Goal: Book appointment/travel/reservation

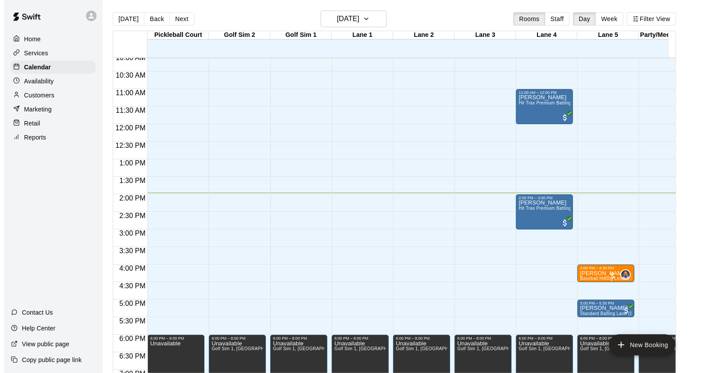
scroll to position [361, 0]
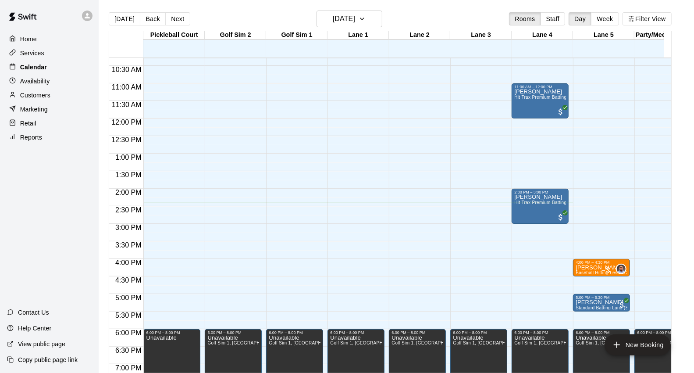
click at [37, 66] on p "Calendar" at bounding box center [33, 67] width 27 height 9
click at [359, 220] on div "12:00 AM – 10:00 AM Closed 6:00 PM – 8:00 PM Unavailable Golf Sim 1, [GEOGRAPHI…" at bounding box center [356, 118] width 57 height 842
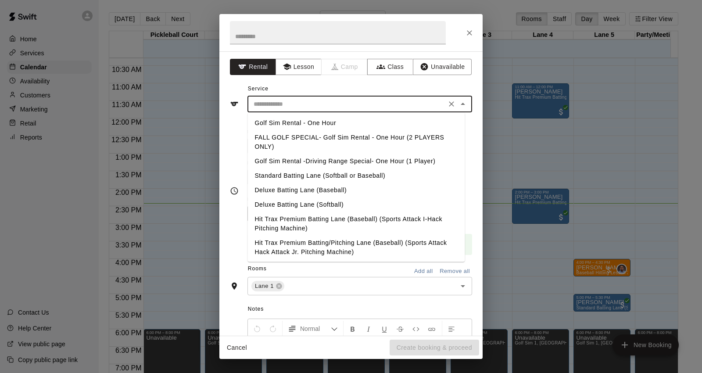
click at [290, 107] on input "text" at bounding box center [346, 104] width 193 height 11
click at [310, 178] on li "Standard Batting Lane (Softball or Baseball)" at bounding box center [355, 175] width 217 height 14
type input "**********"
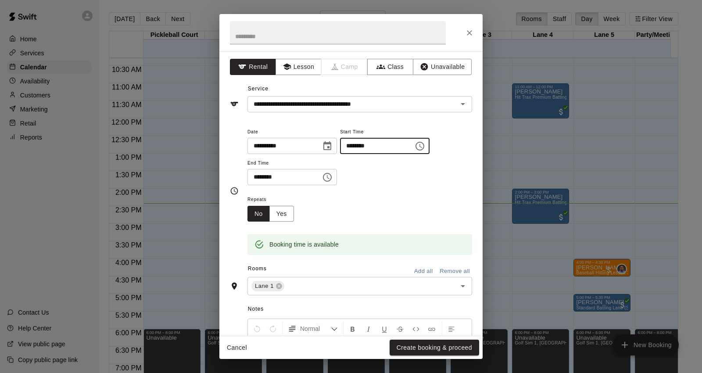
click at [372, 146] on input "********" at bounding box center [374, 146] width 68 height 16
type input "********"
click at [264, 178] on input "********" at bounding box center [281, 177] width 68 height 16
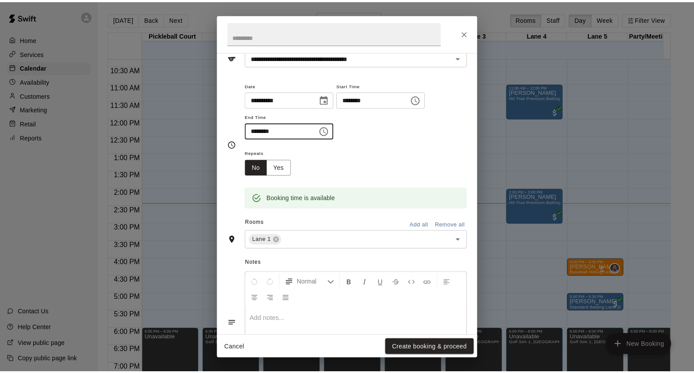
scroll to position [97, 0]
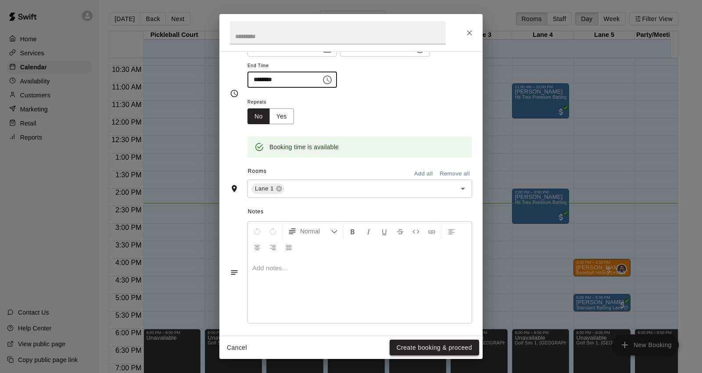
type input "********"
click at [439, 344] on button "Create booking & proceed" at bounding box center [434, 348] width 89 height 16
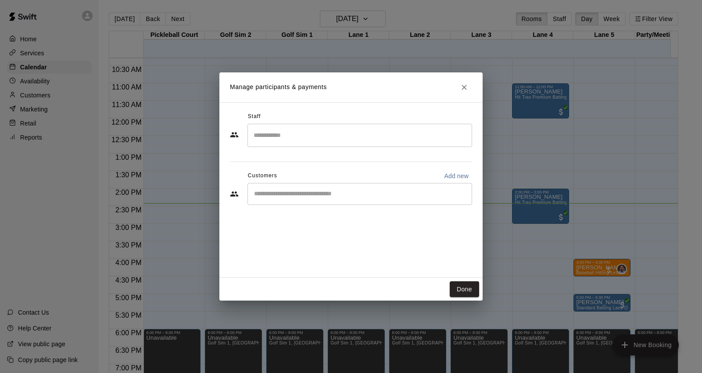
click at [283, 193] on input "Start typing to search customers..." at bounding box center [359, 194] width 217 height 9
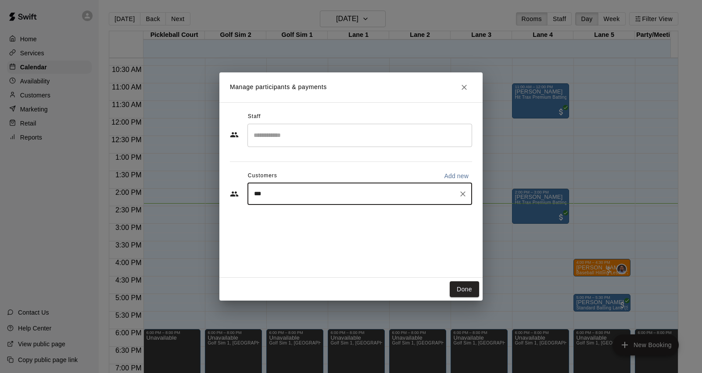
type input "****"
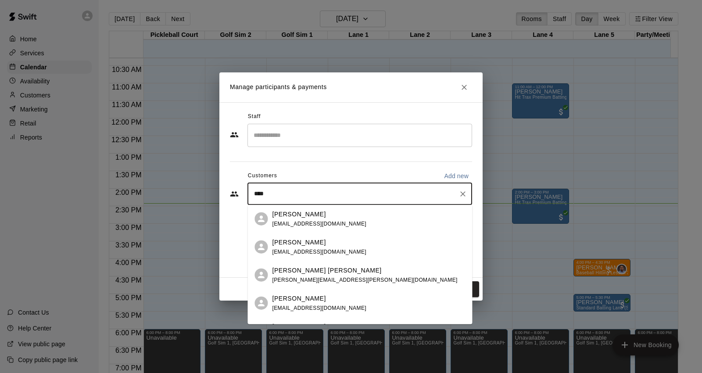
click at [325, 251] on span "[EMAIL_ADDRESS][DOMAIN_NAME]" at bounding box center [319, 251] width 94 height 6
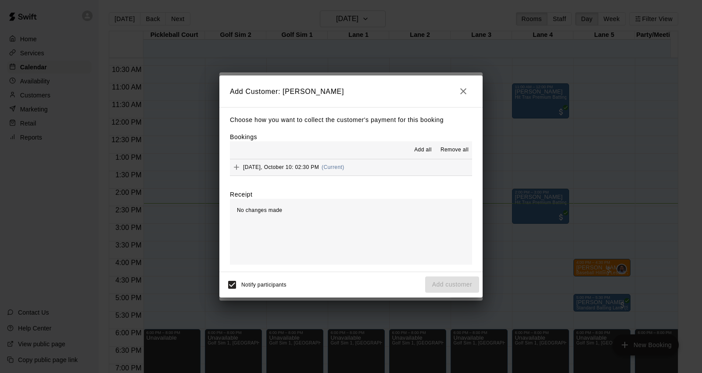
click at [279, 165] on span "[DATE], October 10: 02:30 PM" at bounding box center [281, 167] width 76 height 6
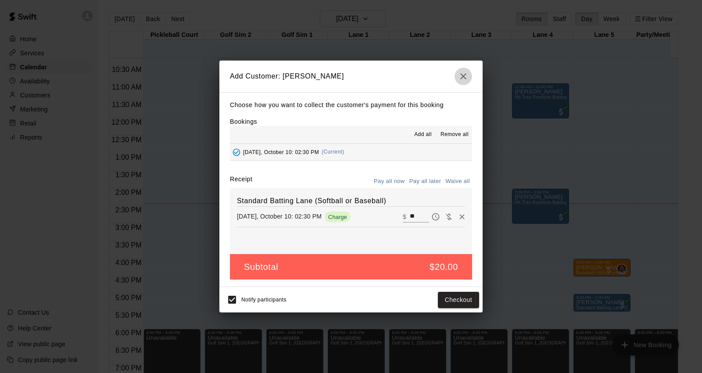
click at [463, 76] on icon "button" at bounding box center [463, 76] width 6 height 6
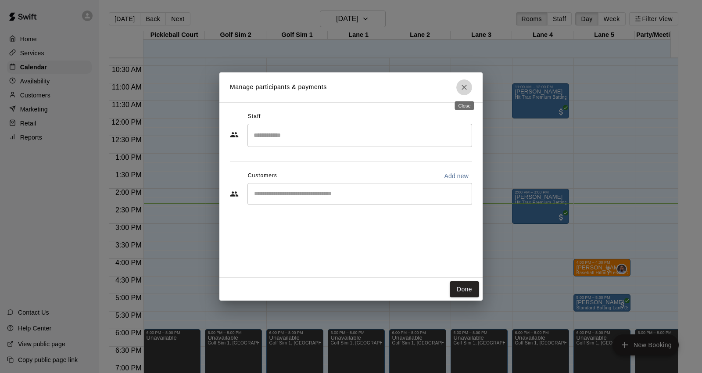
click at [458, 86] on button "Close" at bounding box center [464, 87] width 16 height 16
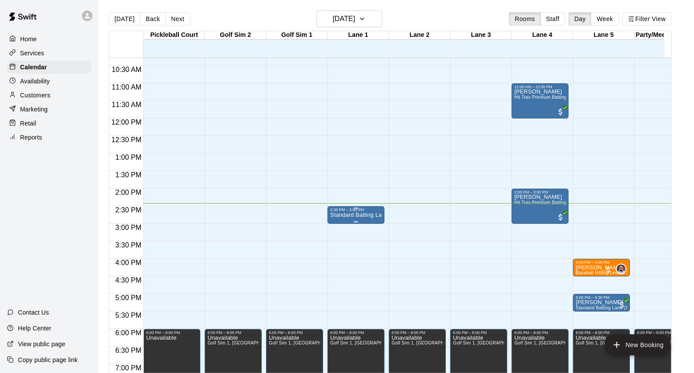
click at [366, 215] on p "Standard Batting Lane (Softball or Baseball)" at bounding box center [356, 215] width 52 height 0
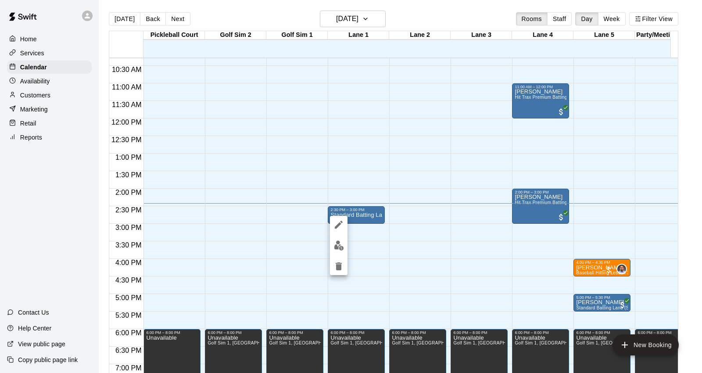
drag, startPoint x: 366, startPoint y: 215, endPoint x: 338, endPoint y: 268, distance: 60.0
click at [338, 268] on icon "delete" at bounding box center [339, 266] width 6 height 8
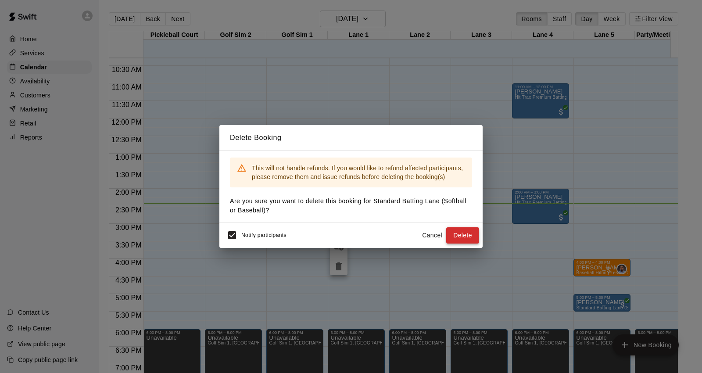
click at [461, 235] on button "Delete" at bounding box center [462, 235] width 33 height 16
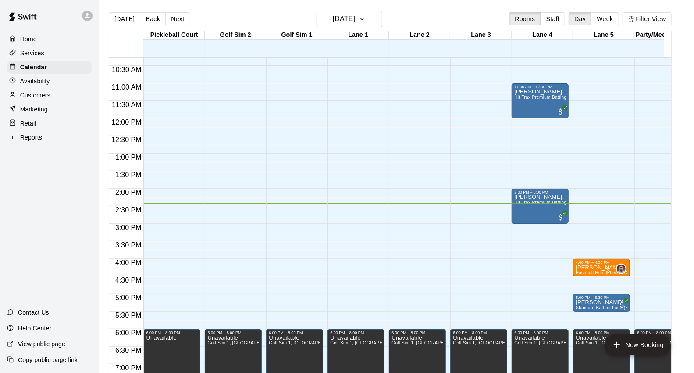
click at [369, 215] on div "12:00 AM – 10:00 AM Closed 6:00 PM – 8:00 PM Unavailable Golf Sim 1, [GEOGRAPHI…" at bounding box center [356, 118] width 57 height 842
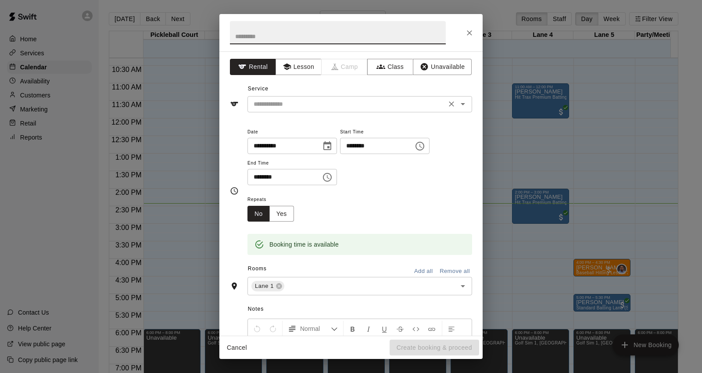
click at [298, 97] on div "​" at bounding box center [359, 104] width 225 height 16
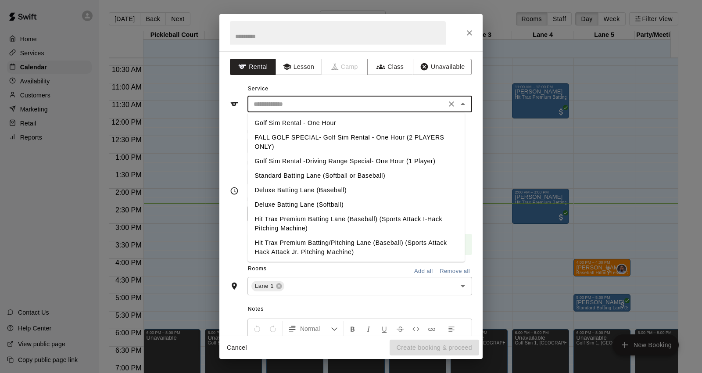
click at [318, 190] on li "Deluxe Batting Lane (Baseball)" at bounding box center [355, 190] width 217 height 14
type input "**********"
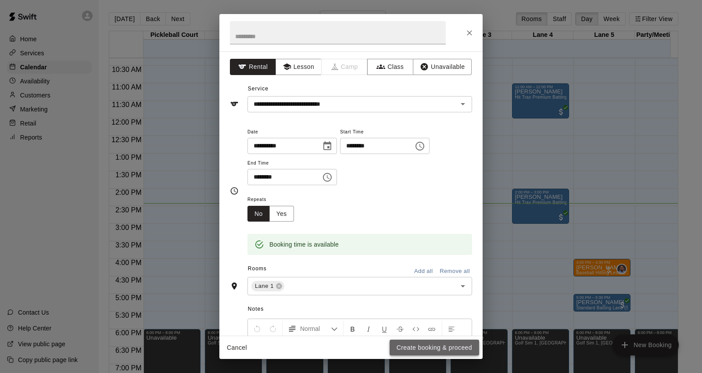
click at [454, 350] on button "Create booking & proceed" at bounding box center [434, 348] width 89 height 16
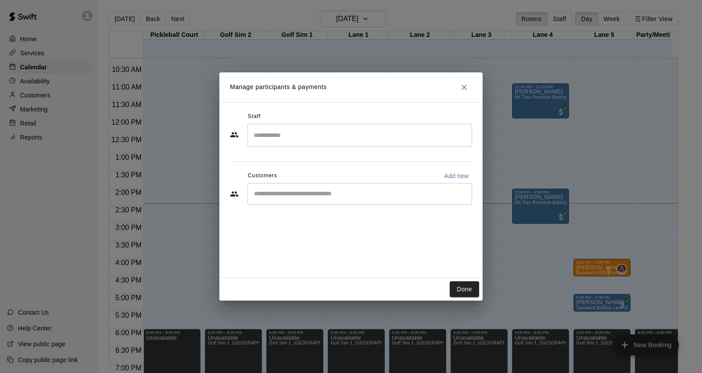
click at [290, 199] on div "​" at bounding box center [359, 194] width 225 height 22
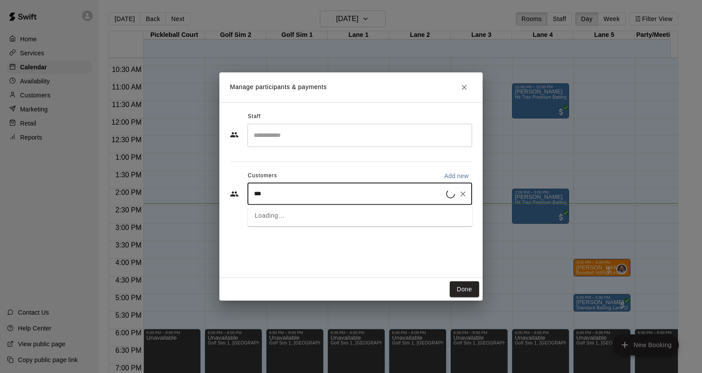
type input "****"
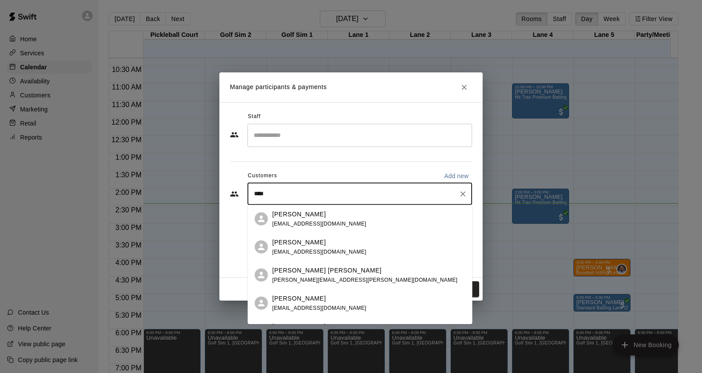
click at [269, 242] on div "[PERSON_NAME] [EMAIL_ADDRESS][DOMAIN_NAME]" at bounding box center [359, 247] width 225 height 28
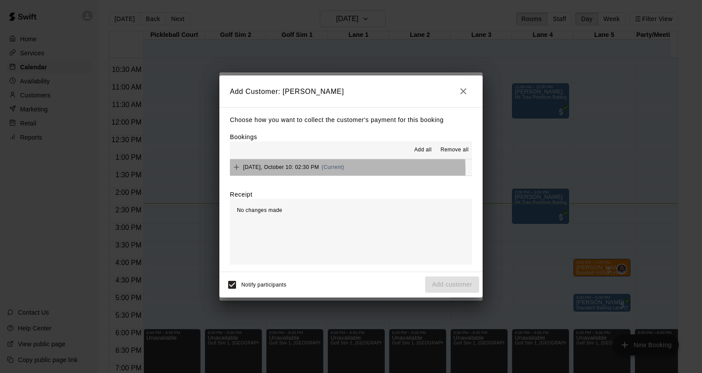
click at [286, 172] on div "[DATE], October 10: 02:30 PM (Current)" at bounding box center [287, 167] width 114 height 13
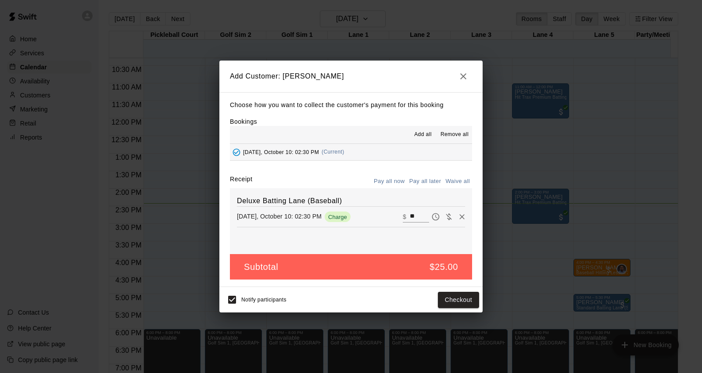
click at [472, 312] on div "Notify participants Checkout" at bounding box center [350, 299] width 263 height 25
click at [468, 300] on button "Checkout" at bounding box center [458, 300] width 41 height 16
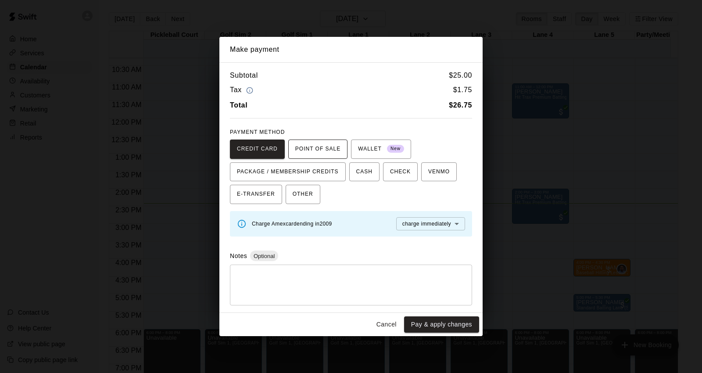
click at [325, 149] on span "POINT OF SALE" at bounding box center [317, 149] width 45 height 14
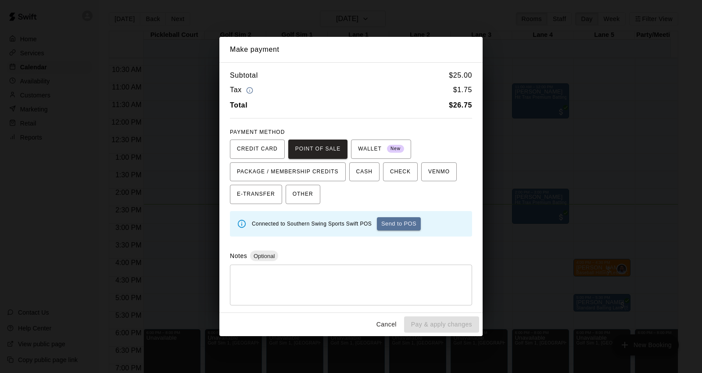
click at [386, 230] on div "Connected to Southern Swing Sports Swift POS Send to POS" at bounding box center [358, 224] width 213 height 20
click at [389, 224] on button "Send to POS" at bounding box center [399, 223] width 44 height 13
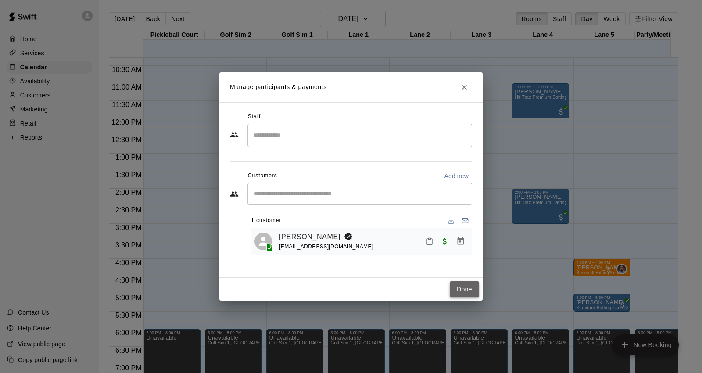
click at [478, 293] on button "Done" at bounding box center [464, 289] width 29 height 16
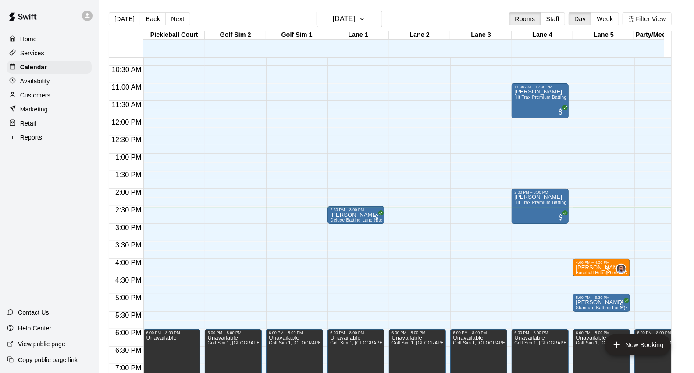
click at [45, 81] on p "Availability" at bounding box center [35, 81] width 30 height 9
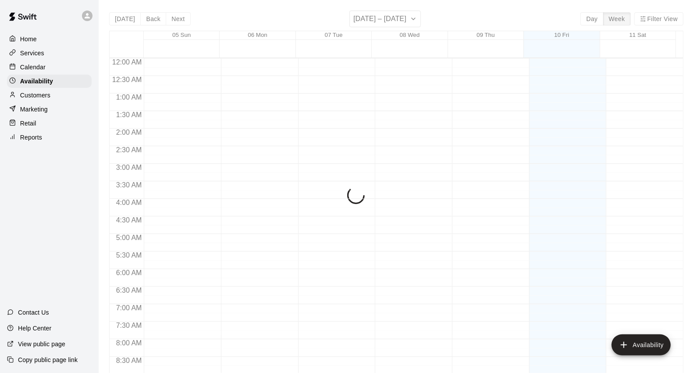
scroll to position [510, 0]
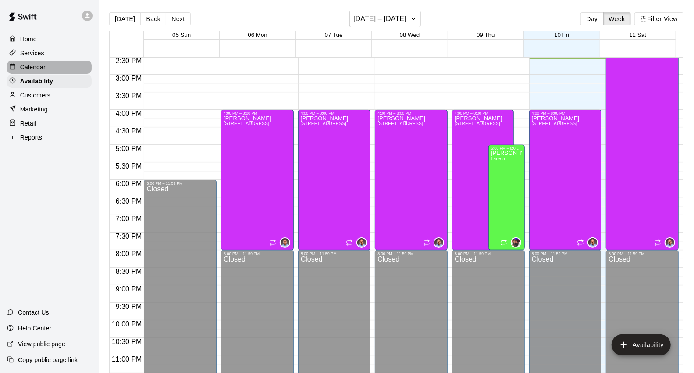
click at [36, 67] on p "Calendar" at bounding box center [32, 67] width 25 height 9
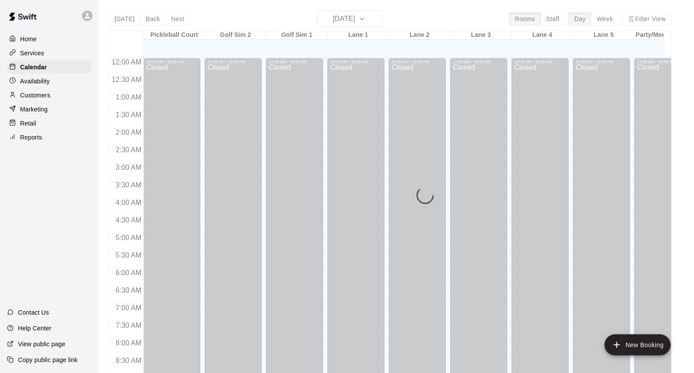
scroll to position [491, 0]
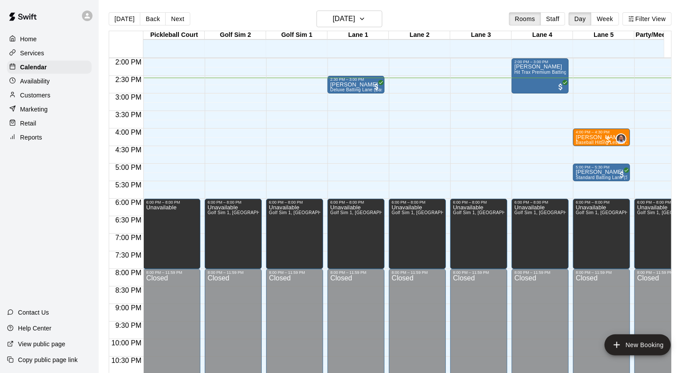
click at [23, 55] on p "Services" at bounding box center [32, 53] width 24 height 9
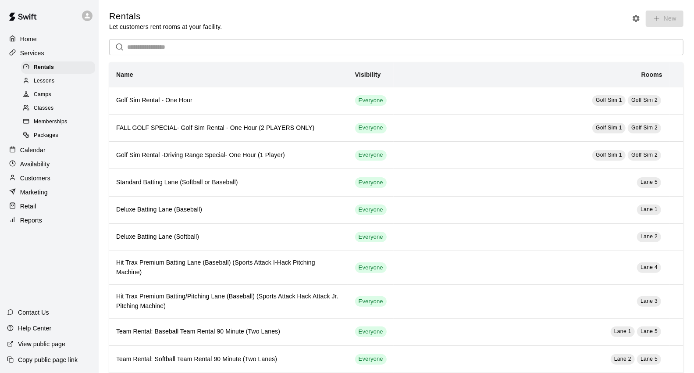
click at [42, 84] on span "Lessons" at bounding box center [44, 81] width 21 height 9
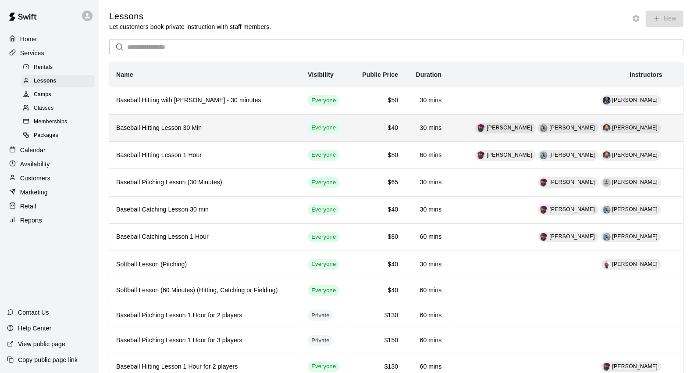
click at [246, 137] on th "Baseball Hitting Lesson 30 Min" at bounding box center [205, 127] width 192 height 27
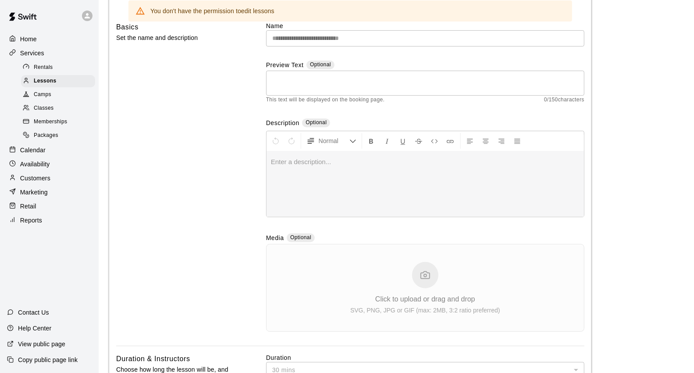
scroll to position [49, 0]
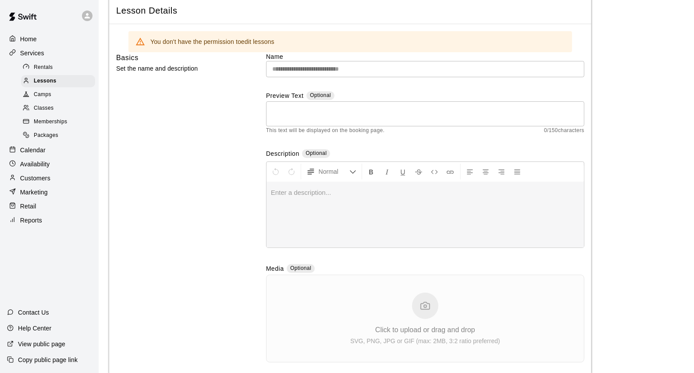
click at [39, 154] on p "Calendar" at bounding box center [32, 150] width 25 height 9
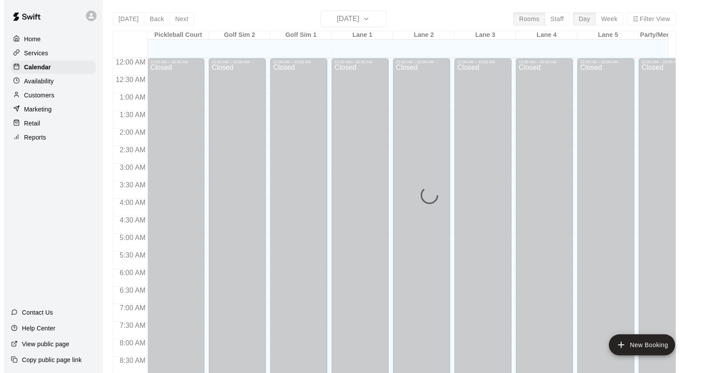
scroll to position [491, 0]
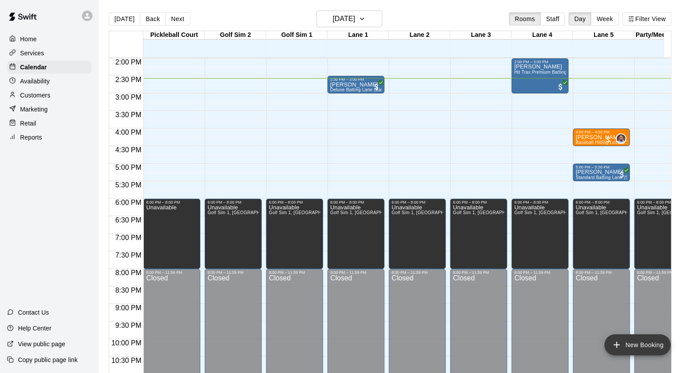
click at [623, 340] on button "New Booking" at bounding box center [638, 344] width 66 height 21
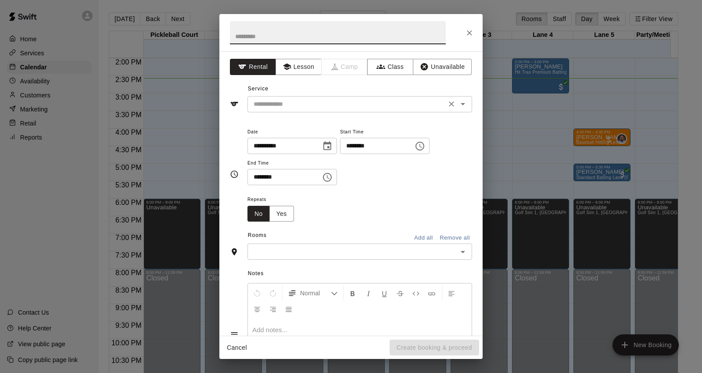
click at [337, 107] on input "text" at bounding box center [346, 104] width 193 height 11
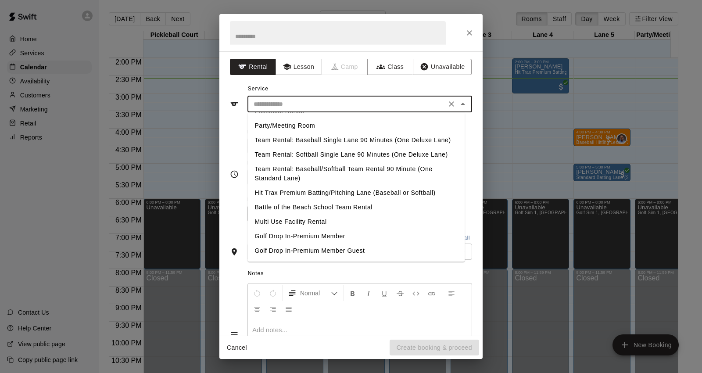
scroll to position [193, 0]
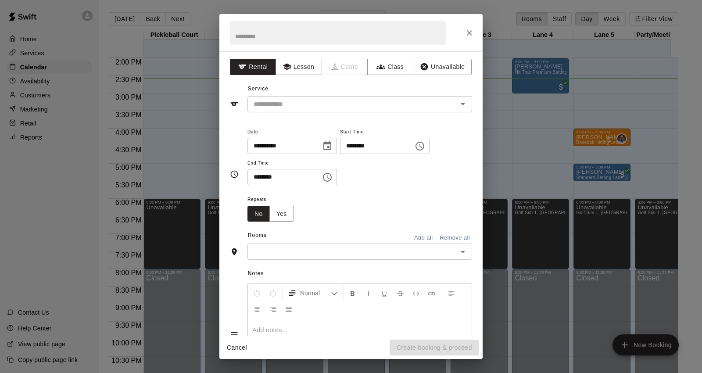
click at [290, 58] on div "**********" at bounding box center [350, 193] width 263 height 284
click at [287, 64] on icon "button" at bounding box center [287, 66] width 9 height 9
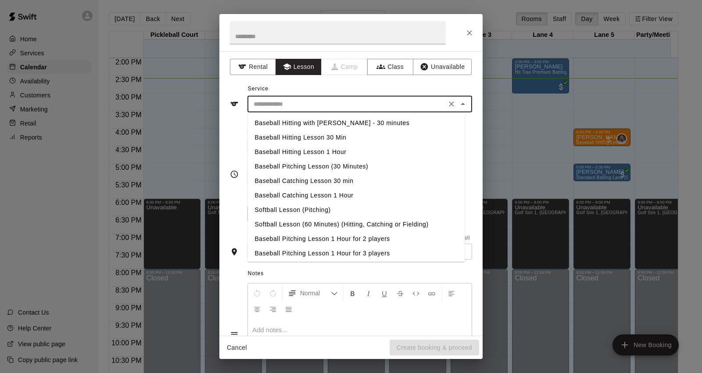
click at [290, 106] on input "text" at bounding box center [346, 104] width 193 height 11
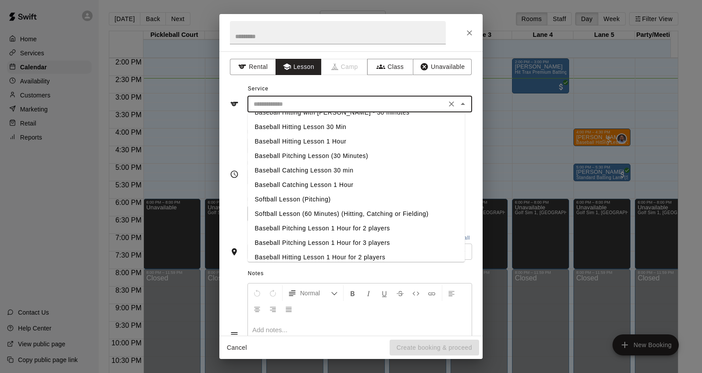
scroll to position [0, 0]
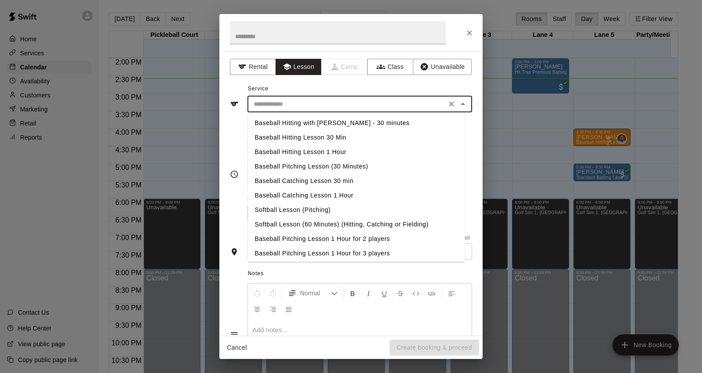
click at [309, 135] on li "Baseball Hitting Lesson 30 Min" at bounding box center [355, 137] width 217 height 14
type input "**********"
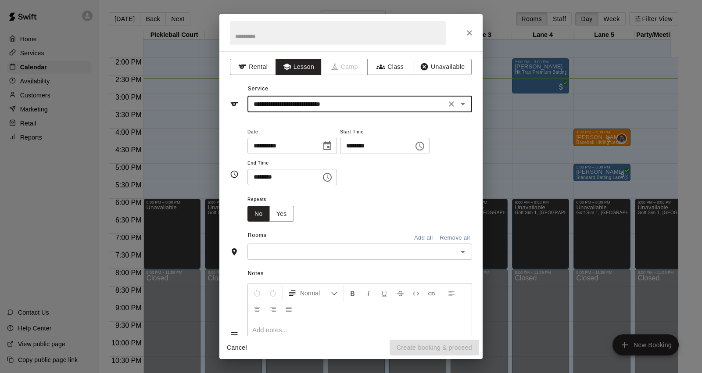
click at [363, 147] on input "********" at bounding box center [374, 146] width 68 height 16
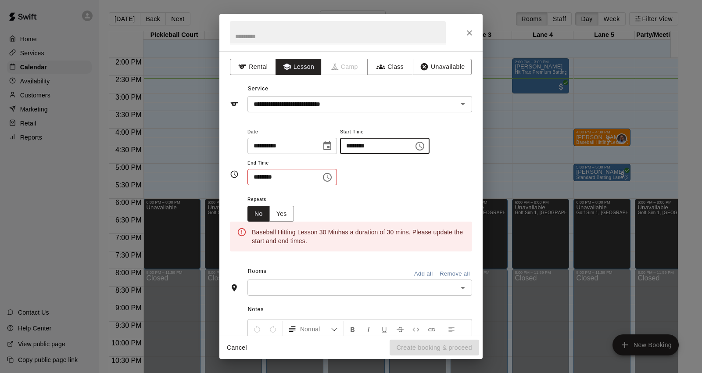
type input "********"
click at [259, 178] on input "********" at bounding box center [281, 177] width 68 height 16
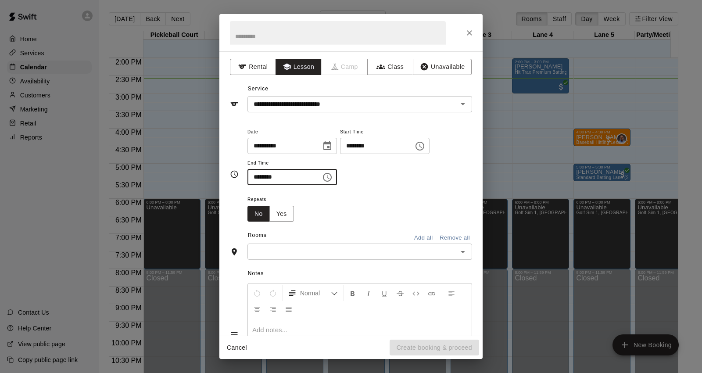
type input "********"
click at [265, 249] on input "text" at bounding box center [352, 251] width 205 height 11
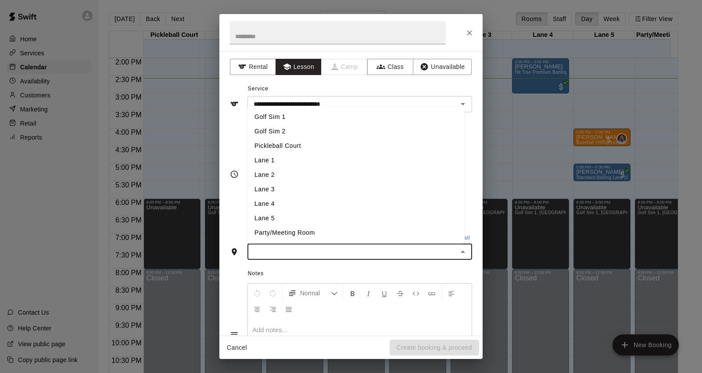
click at [265, 214] on li "Lane 5" at bounding box center [355, 218] width 217 height 14
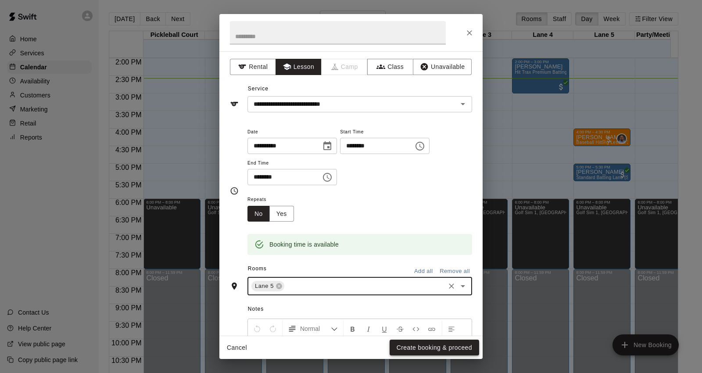
click at [420, 343] on button "Create booking & proceed" at bounding box center [434, 348] width 89 height 16
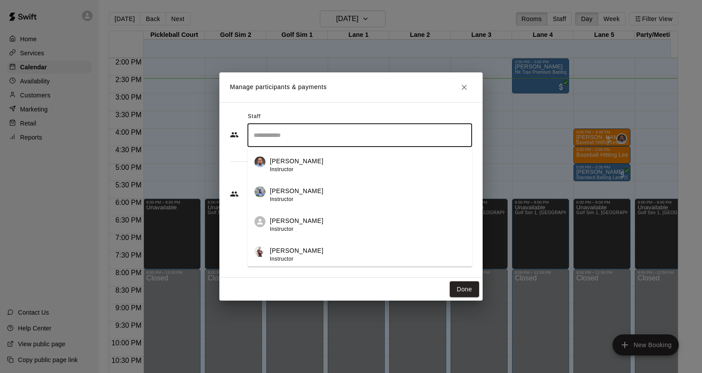
click at [273, 139] on input "Search staff" at bounding box center [359, 135] width 217 height 15
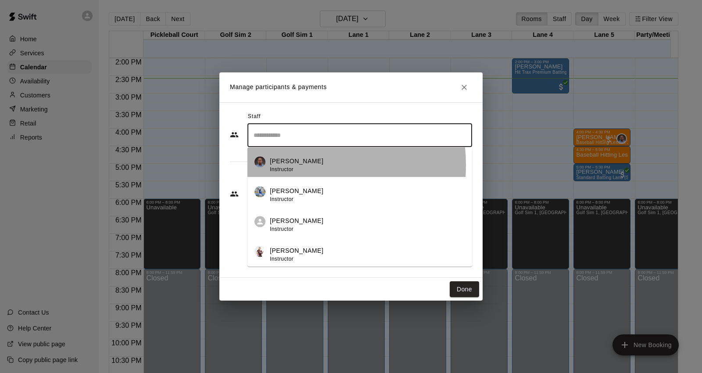
click at [277, 166] on span "Instructor" at bounding box center [282, 169] width 24 height 6
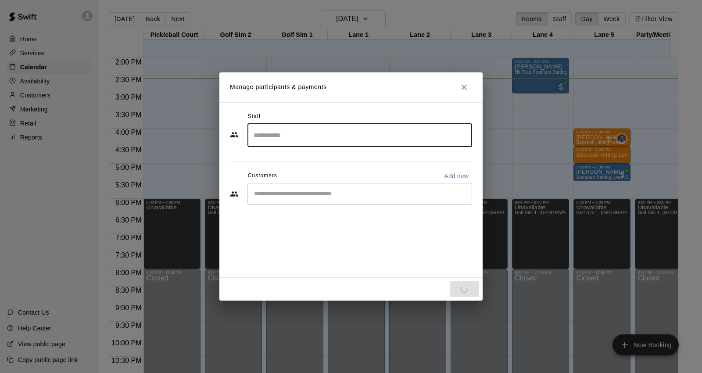
click at [277, 192] on input "Start typing to search customers..." at bounding box center [359, 194] width 217 height 9
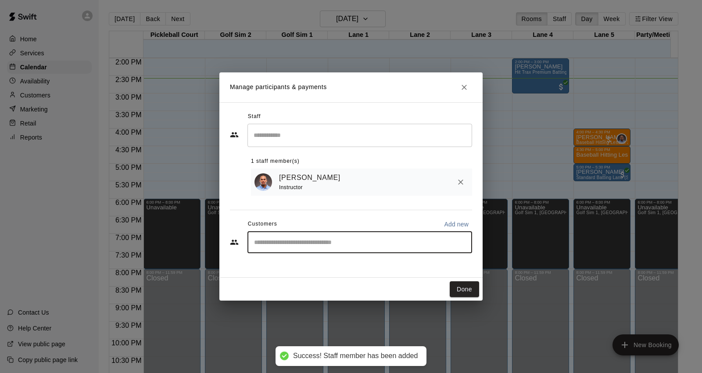
click at [452, 175] on div "[PERSON_NAME] Instructor" at bounding box center [374, 182] width 190 height 21
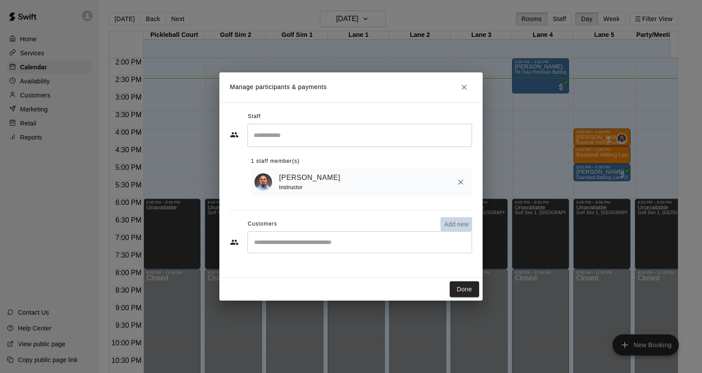
click at [458, 229] on p "Add new" at bounding box center [456, 224] width 25 height 9
select select "**"
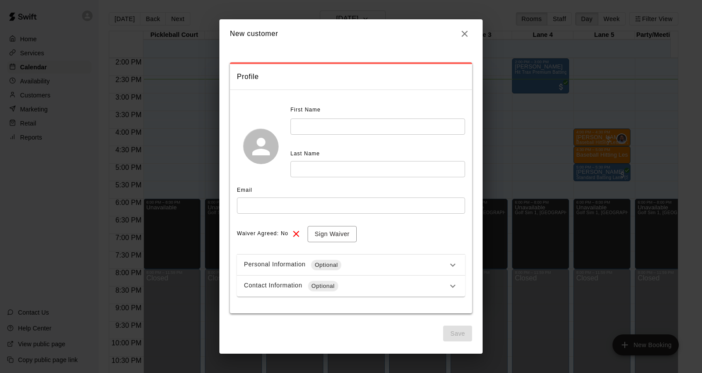
click at [322, 125] on input "text" at bounding box center [377, 126] width 175 height 16
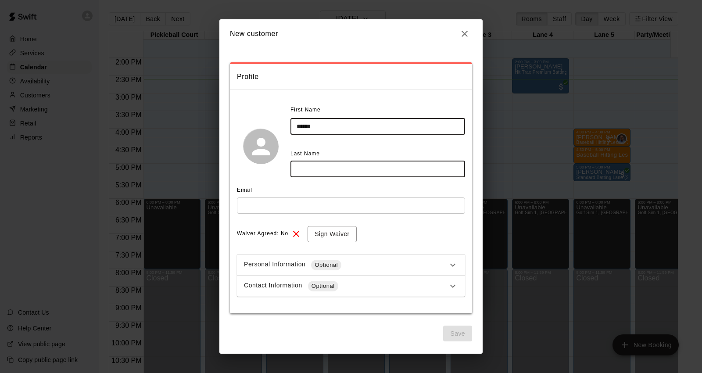
type input "******"
type input "********"
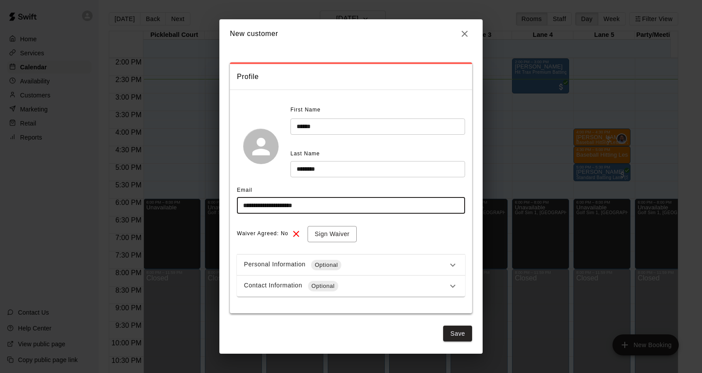
type input "**********"
click at [454, 286] on icon at bounding box center [452, 286] width 11 height 11
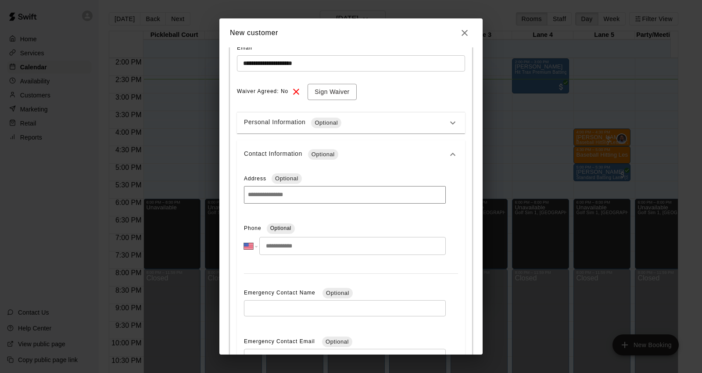
scroll to position [146, 0]
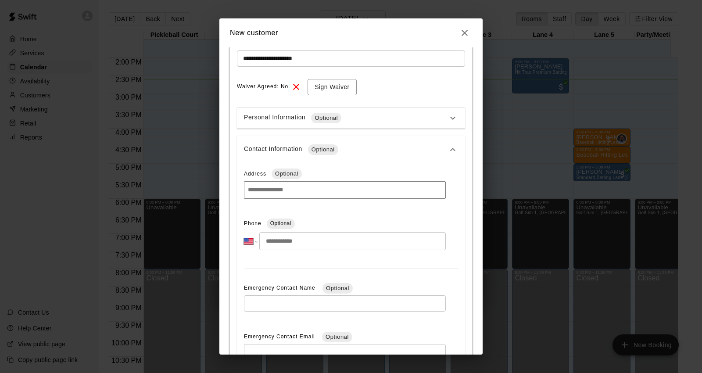
click at [291, 244] on input "tel" at bounding box center [352, 241] width 186 height 18
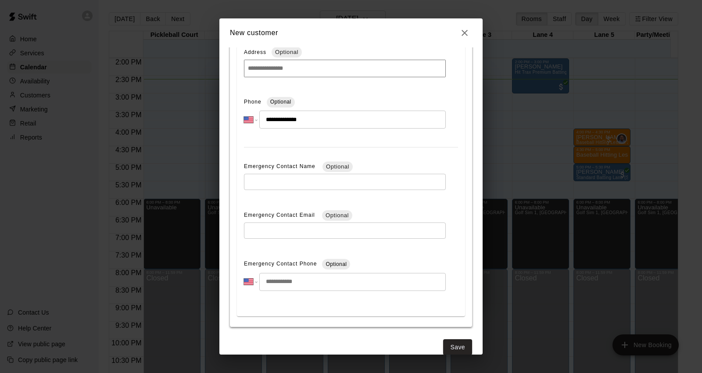
scroll to position [282, 0]
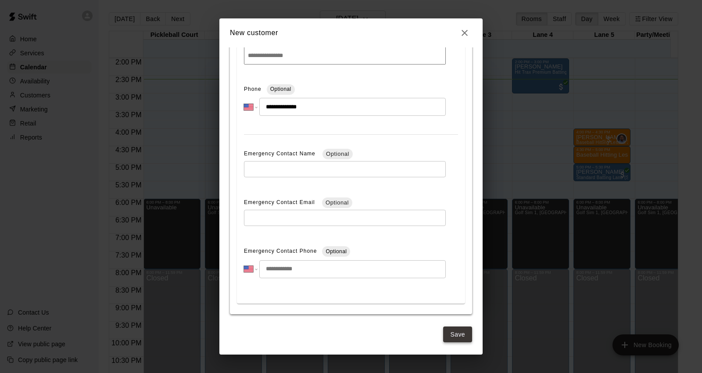
type input "**********"
click at [447, 339] on button "Save" at bounding box center [457, 334] width 29 height 16
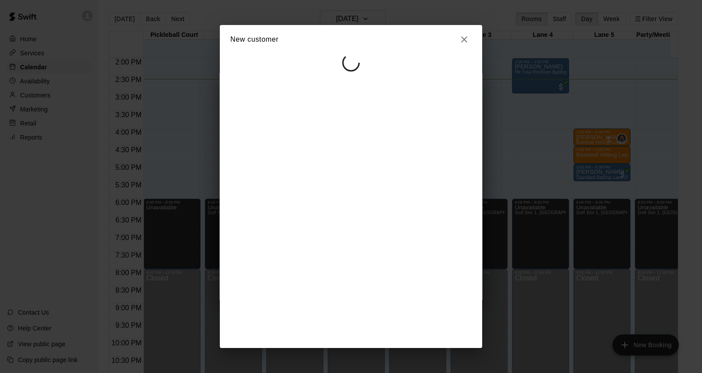
scroll to position [0, 0]
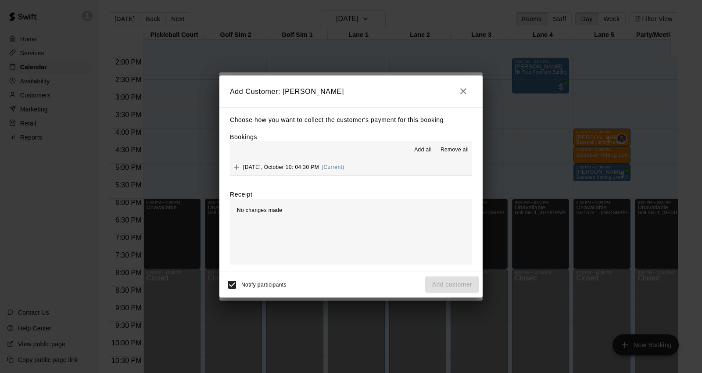
click at [323, 164] on div "[DATE], October 10: 04:30 PM (Current)" at bounding box center [287, 167] width 114 height 13
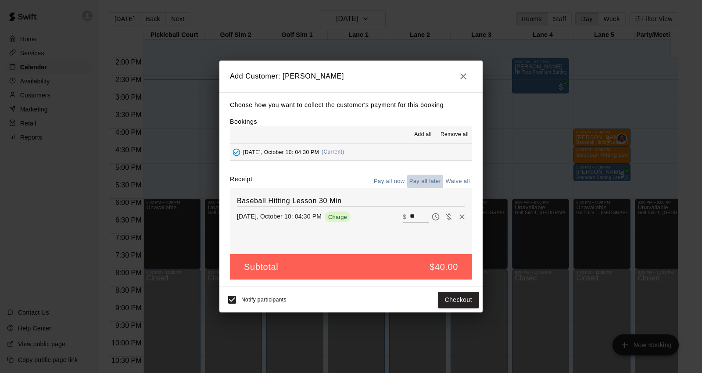
click at [424, 182] on button "Pay all later" at bounding box center [425, 182] width 36 height 14
click at [455, 305] on button "Add customer" at bounding box center [452, 300] width 54 height 16
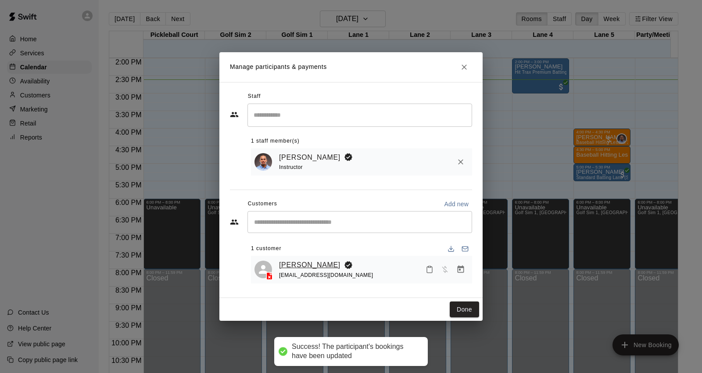
click at [307, 265] on link "[PERSON_NAME]" at bounding box center [309, 264] width 61 height 11
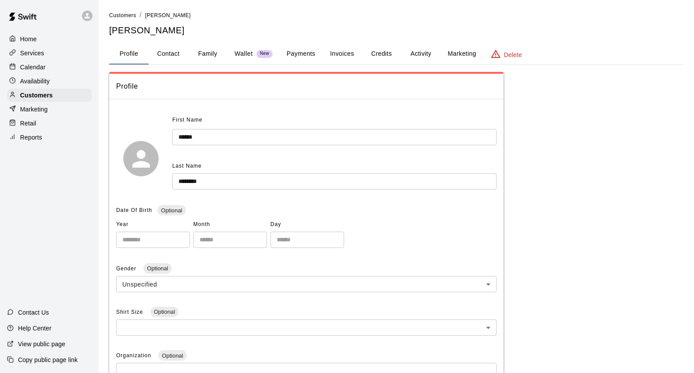
click at [213, 51] on button "Family" at bounding box center [207, 53] width 39 height 21
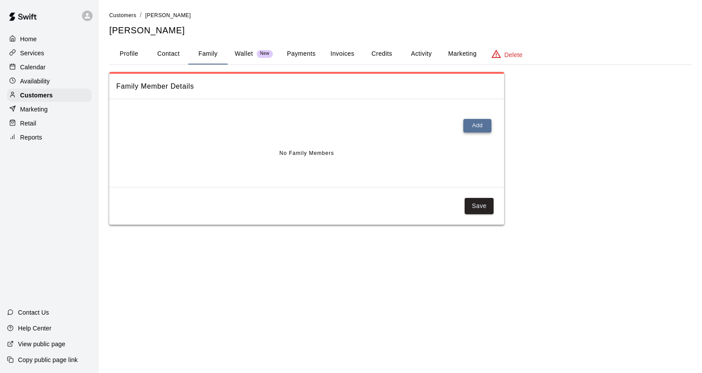
click at [484, 126] on button "Add" at bounding box center [477, 126] width 28 height 14
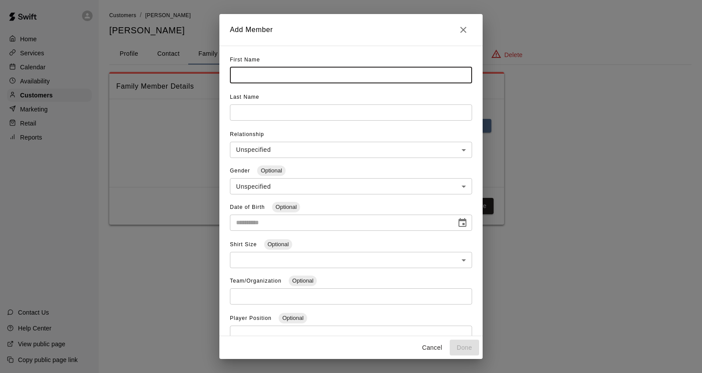
click at [252, 74] on input "text" at bounding box center [351, 75] width 242 height 16
type input "******"
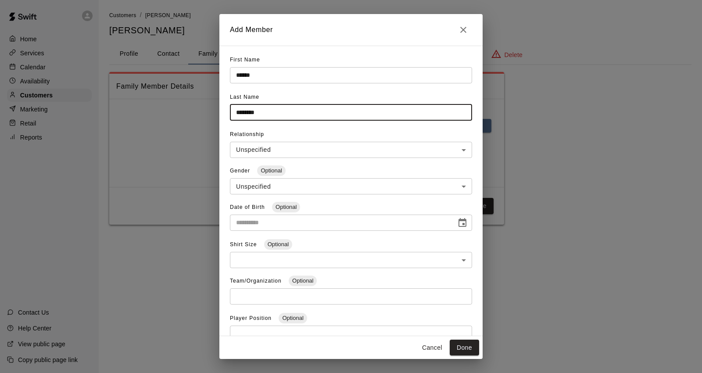
type input "********"
type input "**********"
click at [242, 229] on input "**********" at bounding box center [340, 223] width 220 height 16
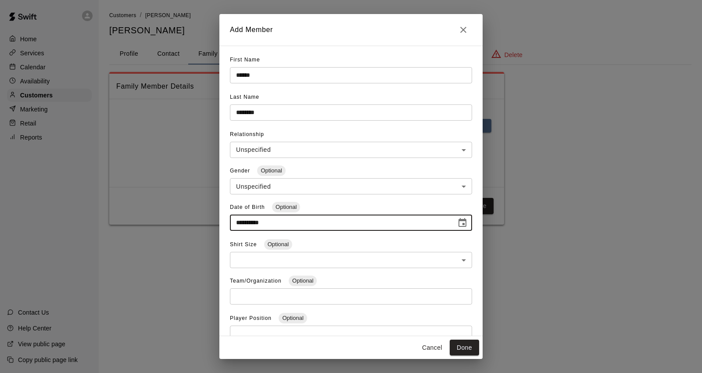
scroll to position [72, 0]
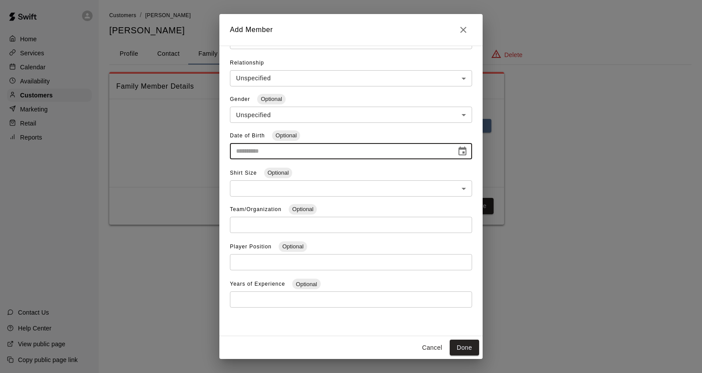
click at [268, 295] on input "number" at bounding box center [351, 299] width 242 height 16
click at [265, 323] on div "**********" at bounding box center [350, 191] width 263 height 290
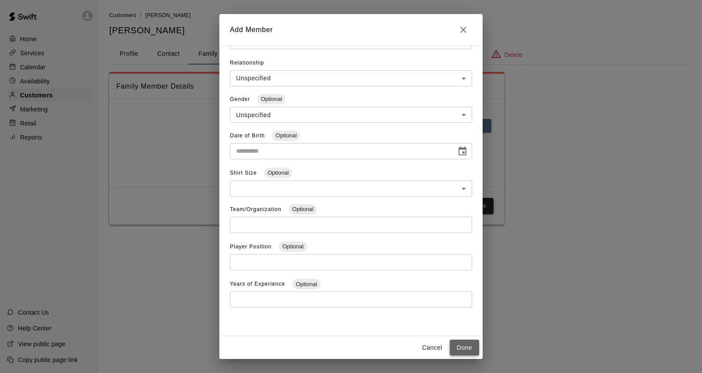
click at [463, 349] on button "Done" at bounding box center [464, 348] width 29 height 16
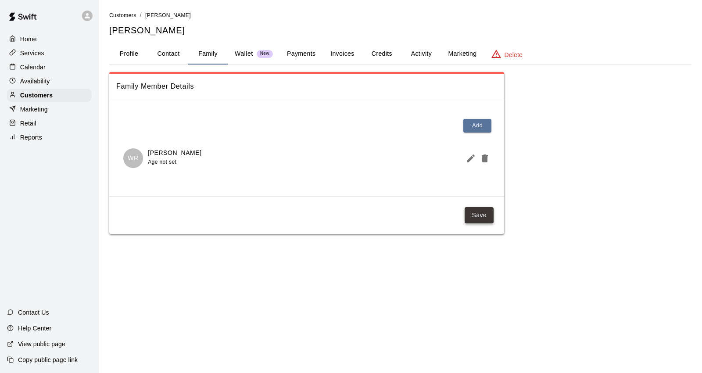
click at [478, 215] on button "Save" at bounding box center [479, 215] width 29 height 16
click at [239, 50] on p "Wallet" at bounding box center [244, 53] width 18 height 9
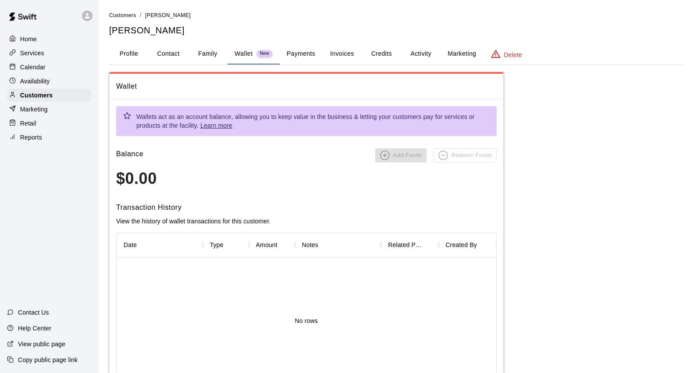
click at [289, 56] on button "Payments" at bounding box center [301, 53] width 43 height 21
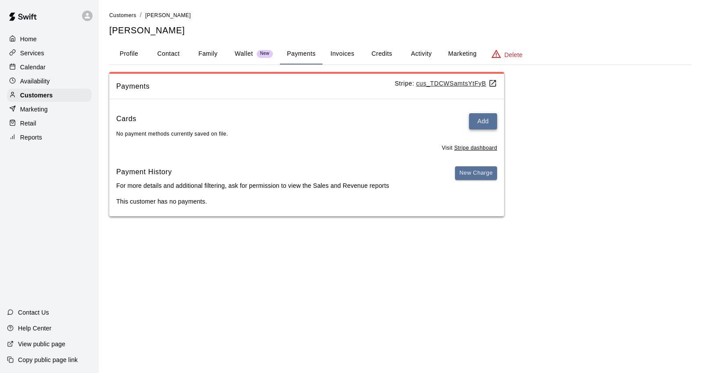
click at [472, 119] on button "Add" at bounding box center [483, 121] width 28 height 16
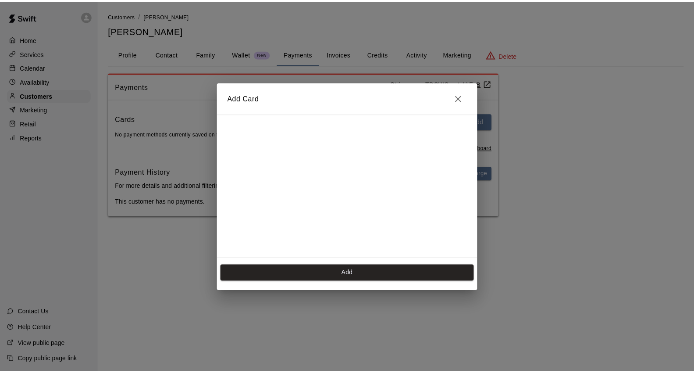
scroll to position [0, 0]
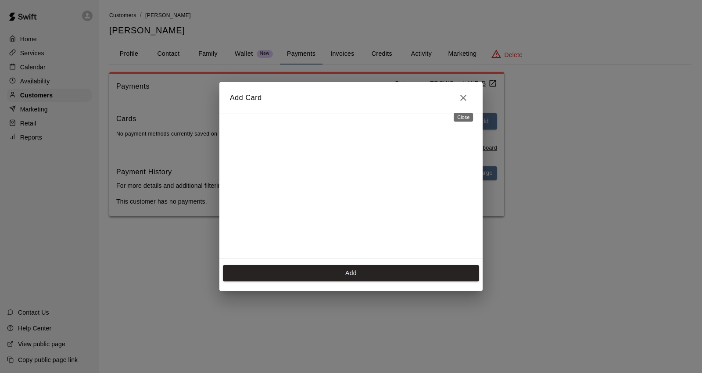
click at [463, 101] on icon "Close" at bounding box center [463, 98] width 11 height 11
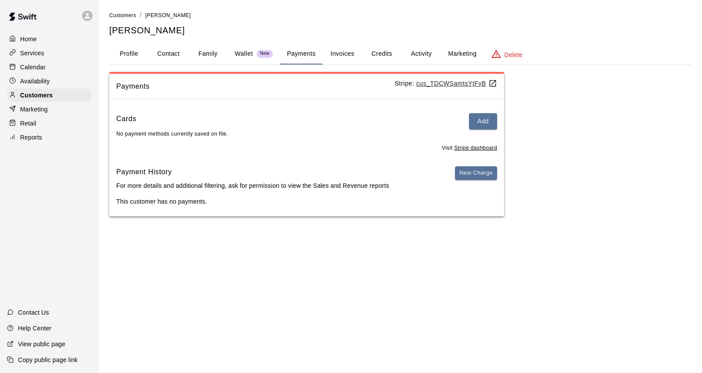
click at [161, 50] on button "Contact" at bounding box center [168, 53] width 39 height 21
select select "**"
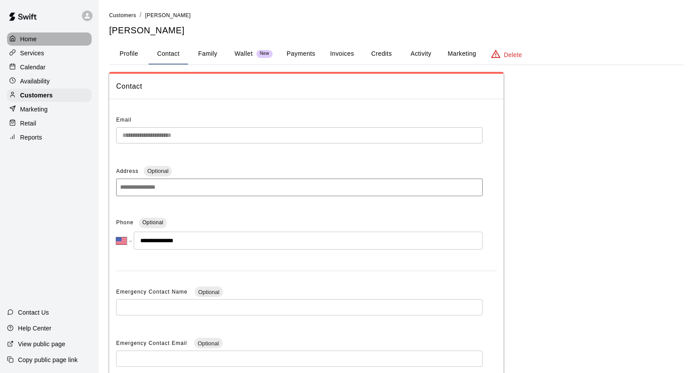
click at [41, 38] on div "Home" at bounding box center [49, 38] width 85 height 13
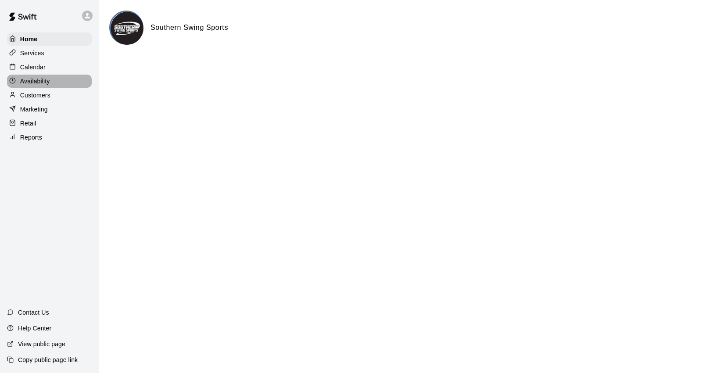
click at [30, 80] on div "Availability" at bounding box center [49, 81] width 85 height 13
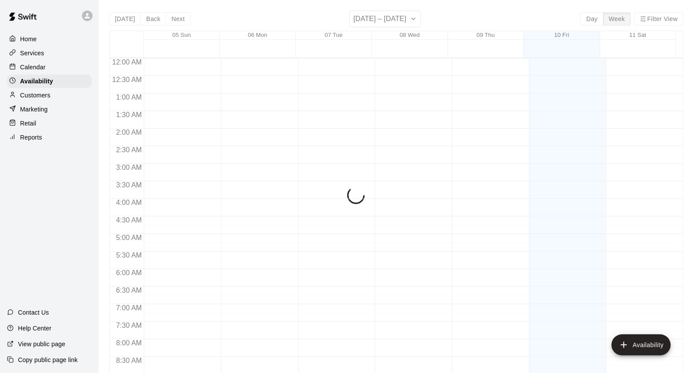
scroll to position [515, 0]
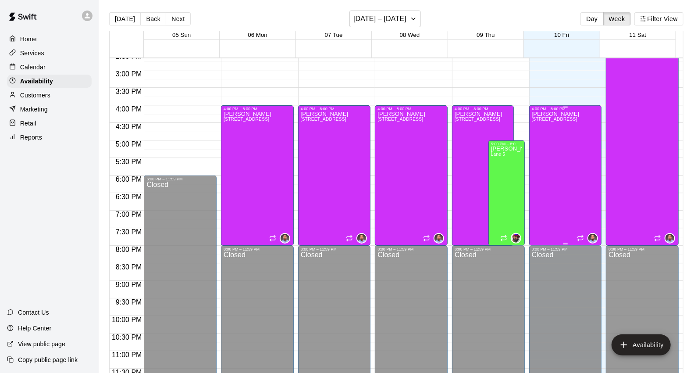
click at [551, 114] on p "[PERSON_NAME]" at bounding box center [556, 114] width 48 height 0
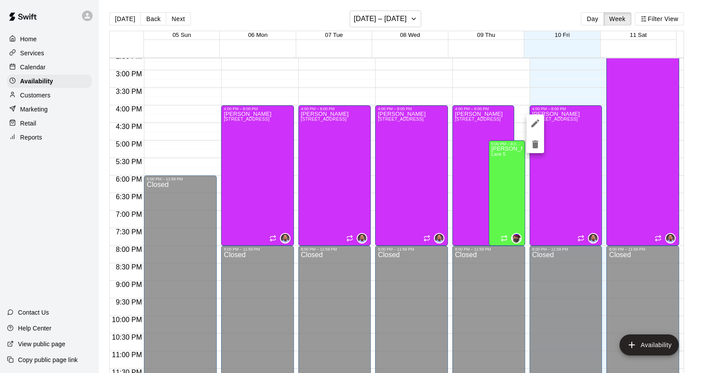
click at [32, 102] on div at bounding box center [351, 186] width 702 height 373
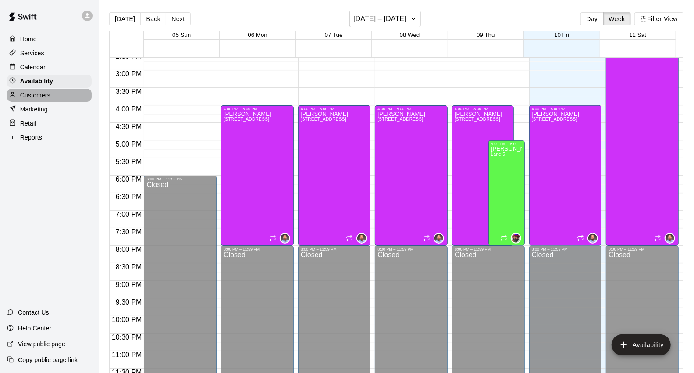
click at [34, 100] on p "Customers" at bounding box center [35, 95] width 30 height 9
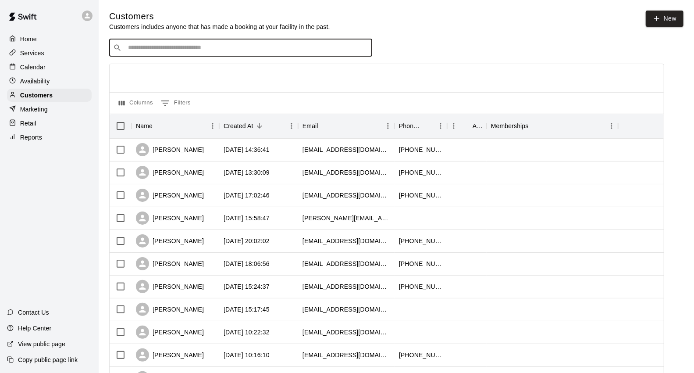
click at [131, 50] on input "Search customers by name or email" at bounding box center [246, 47] width 243 height 9
type input "****"
click at [147, 74] on span "[EMAIL_ADDRESS][DOMAIN_NAME]" at bounding box center [181, 77] width 94 height 6
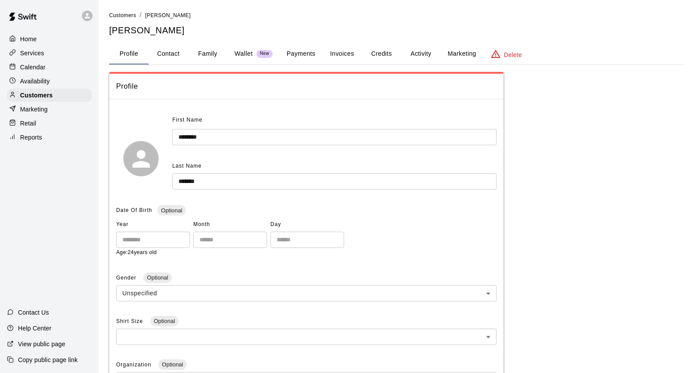
click at [423, 54] on button "Activity" at bounding box center [420, 53] width 39 height 21
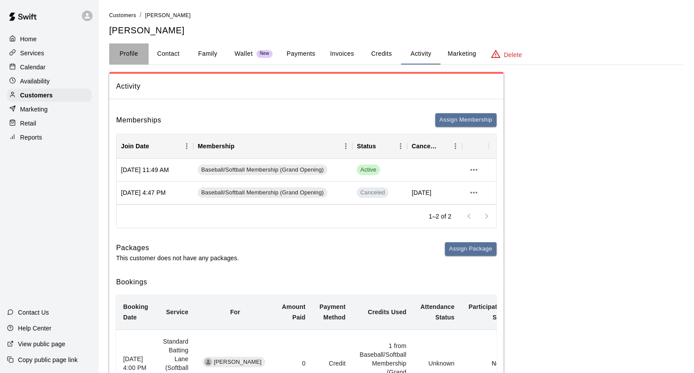
click at [132, 52] on button "Profile" at bounding box center [128, 53] width 39 height 21
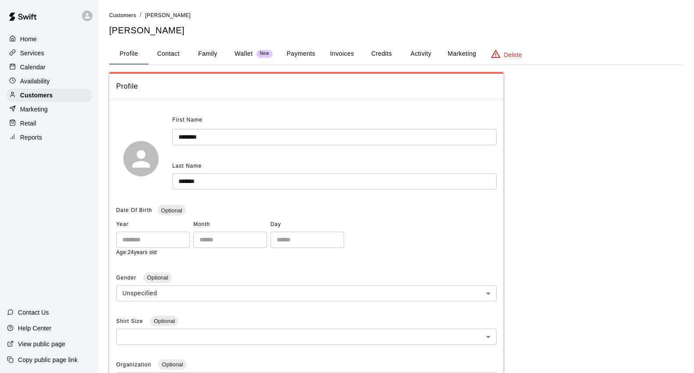
click at [170, 56] on button "Contact" at bounding box center [168, 53] width 39 height 21
select select "**"
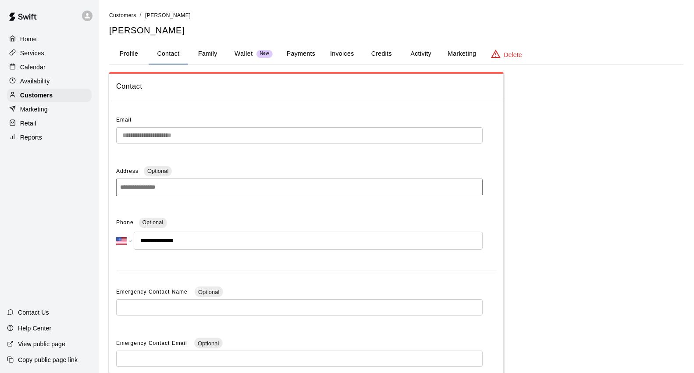
click at [111, 138] on div "**********" at bounding box center [306, 277] width 395 height 343
click at [44, 68] on p "Calendar" at bounding box center [32, 67] width 25 height 9
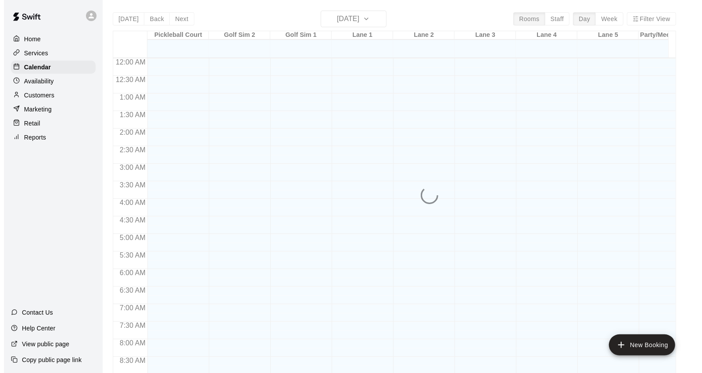
scroll to position [491, 0]
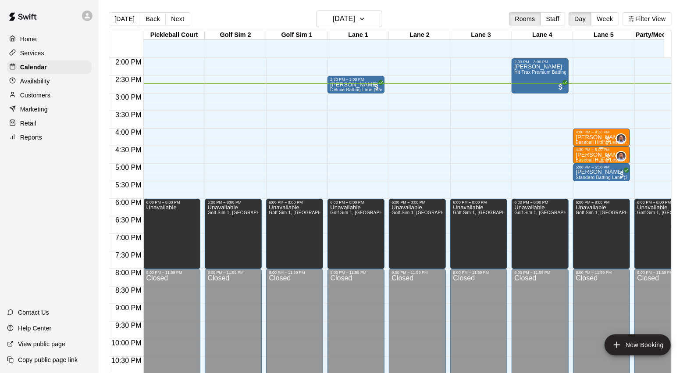
click at [599, 155] on p "[PERSON_NAME]" at bounding box center [602, 155] width 52 height 0
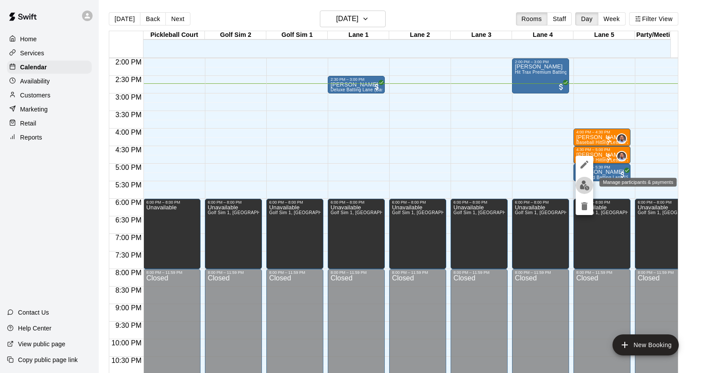
click at [582, 187] on img "edit" at bounding box center [584, 185] width 10 height 10
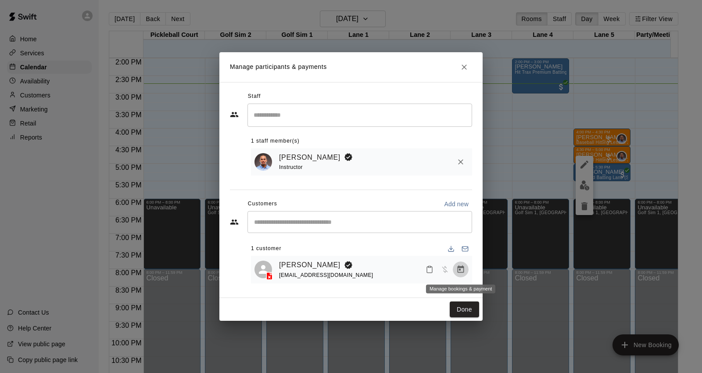
click at [462, 272] on icon "Manage bookings & payment" at bounding box center [460, 269] width 9 height 9
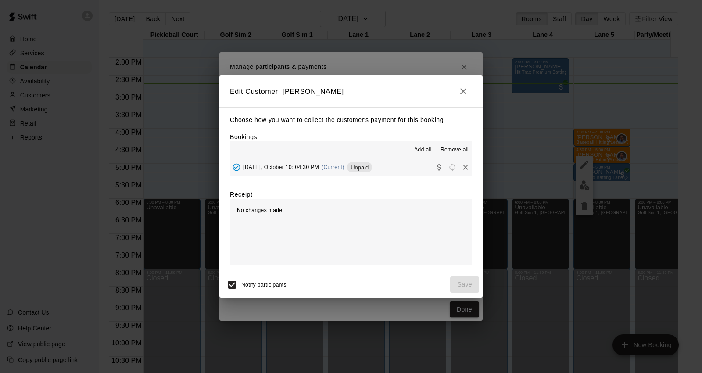
click at [282, 167] on span "[DATE], October 10: 04:30 PM" at bounding box center [281, 167] width 76 height 6
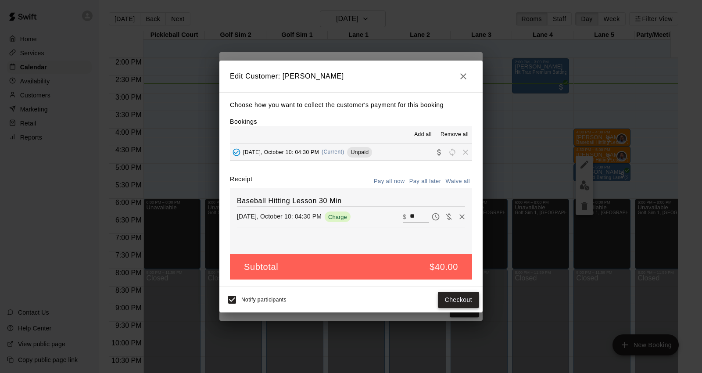
click at [449, 300] on button "Checkout" at bounding box center [458, 300] width 41 height 16
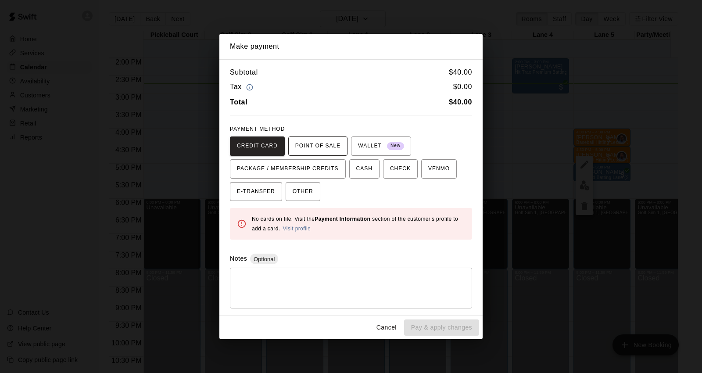
click at [314, 147] on span "POINT OF SALE" at bounding box center [317, 146] width 45 height 14
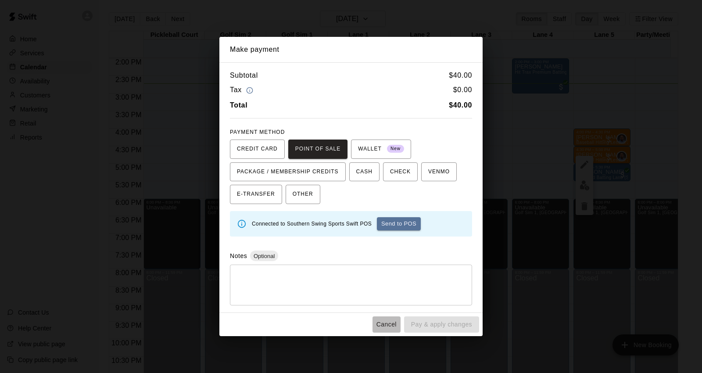
click at [386, 325] on button "Cancel" at bounding box center [386, 324] width 28 height 16
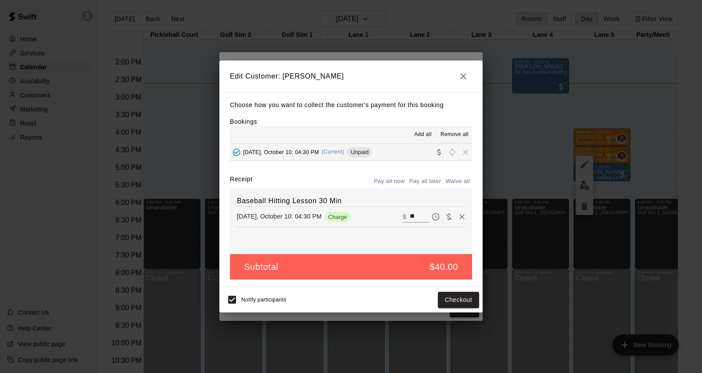
click at [464, 72] on icon "button" at bounding box center [463, 76] width 11 height 11
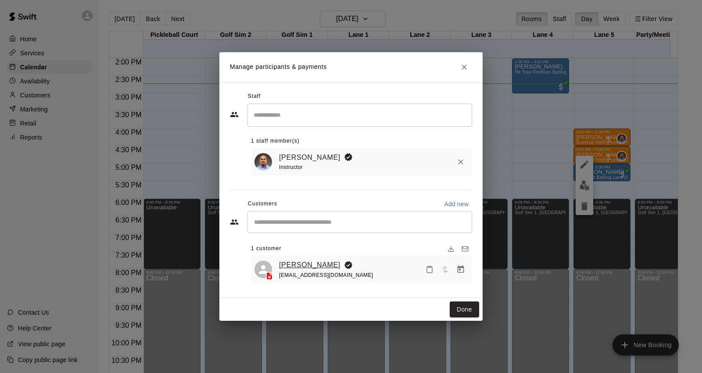
click at [296, 267] on link "[PERSON_NAME]" at bounding box center [309, 264] width 61 height 11
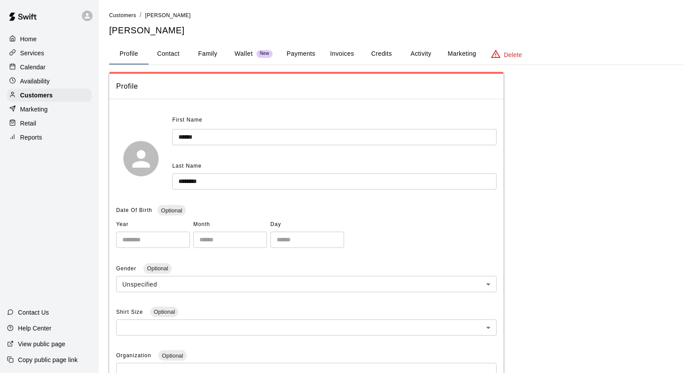
click at [308, 54] on button "Payments" at bounding box center [301, 53] width 43 height 21
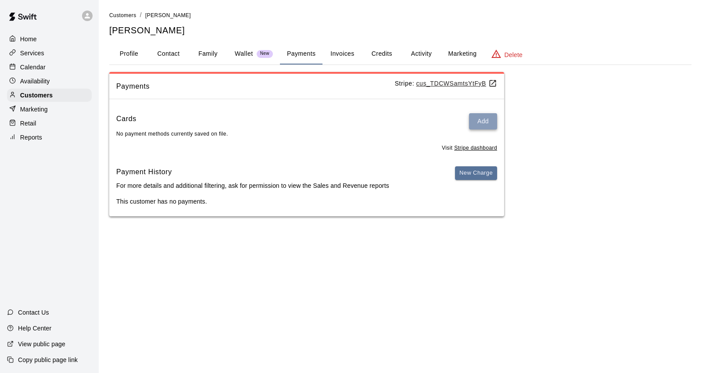
click at [493, 117] on button "Add" at bounding box center [483, 121] width 28 height 16
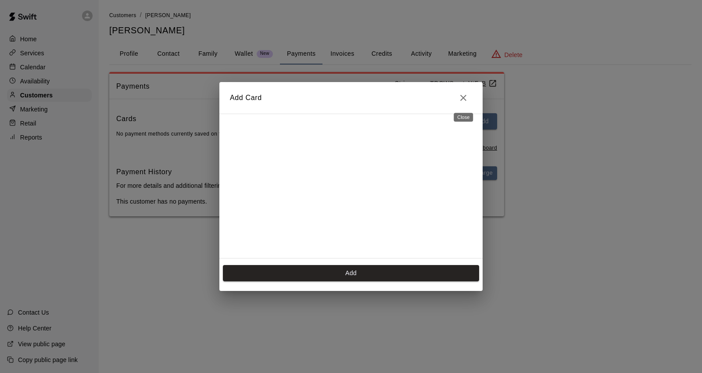
click at [464, 99] on icon "Close" at bounding box center [463, 98] width 11 height 11
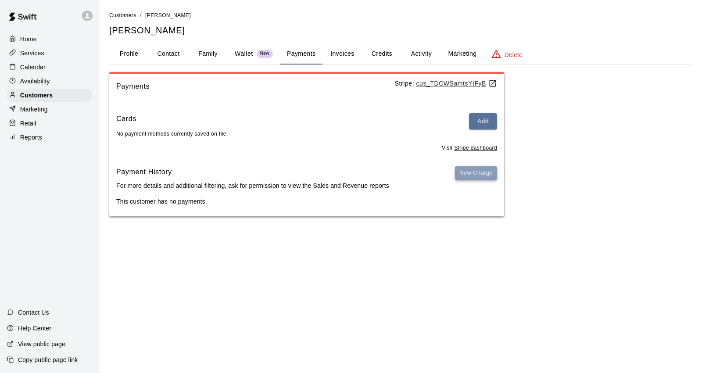
click at [463, 177] on button "New Charge" at bounding box center [476, 173] width 42 height 14
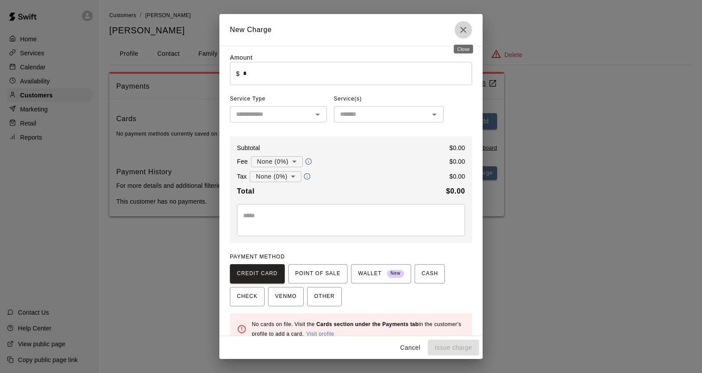
click at [461, 32] on icon "Close" at bounding box center [463, 30] width 11 height 11
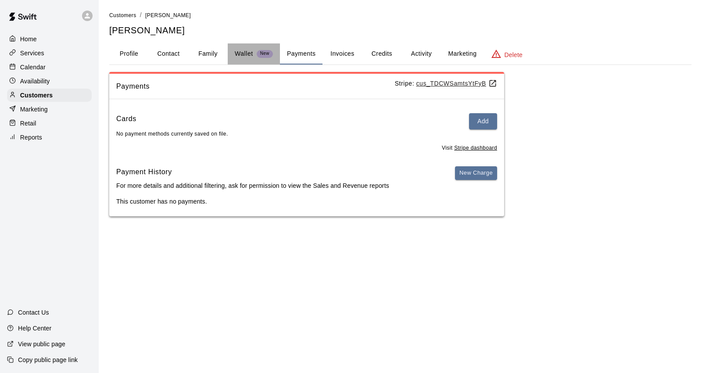
click at [247, 54] on p "Wallet" at bounding box center [244, 53] width 18 height 9
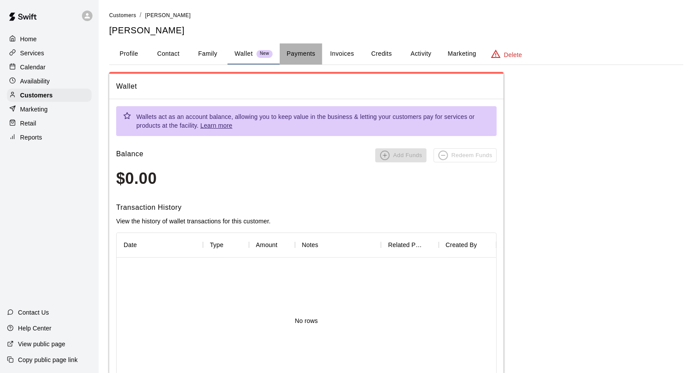
click at [311, 51] on button "Payments" at bounding box center [301, 53] width 43 height 21
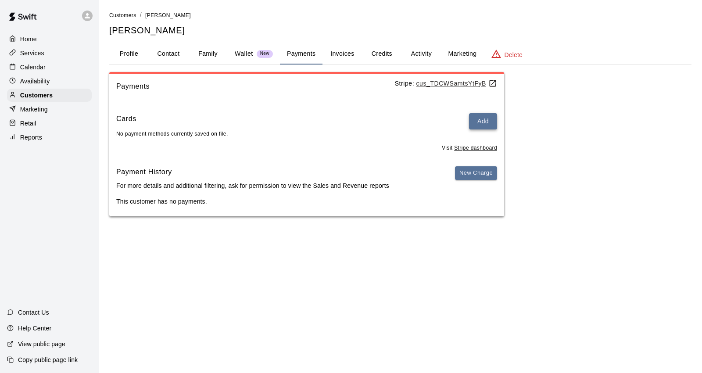
click at [489, 120] on button "Add" at bounding box center [483, 121] width 28 height 16
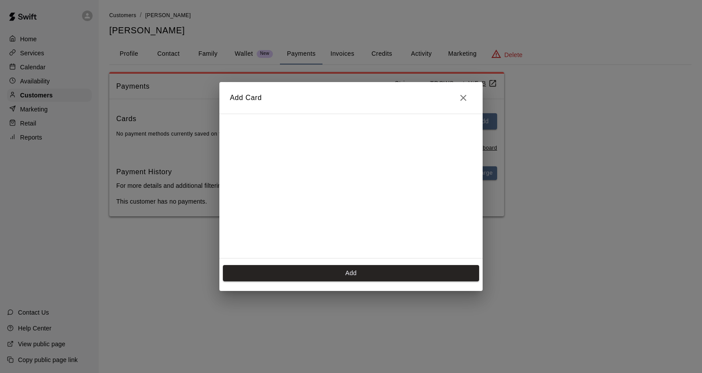
scroll to position [143, 0]
click at [322, 274] on button "Add" at bounding box center [351, 273] width 256 height 16
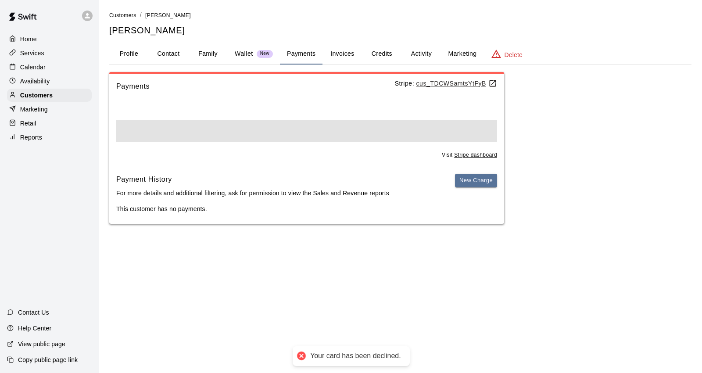
scroll to position [0, 0]
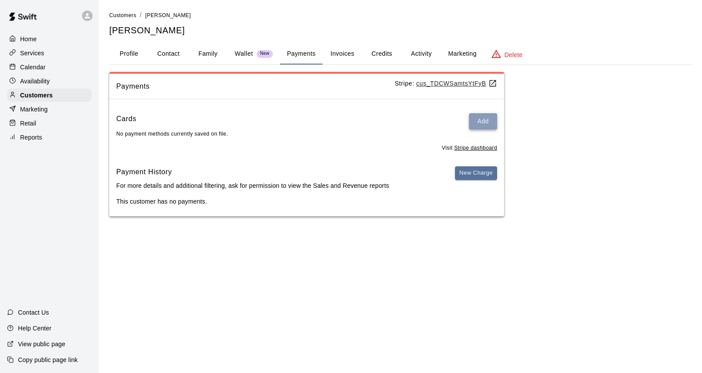
click at [481, 113] on button "Add" at bounding box center [483, 121] width 28 height 16
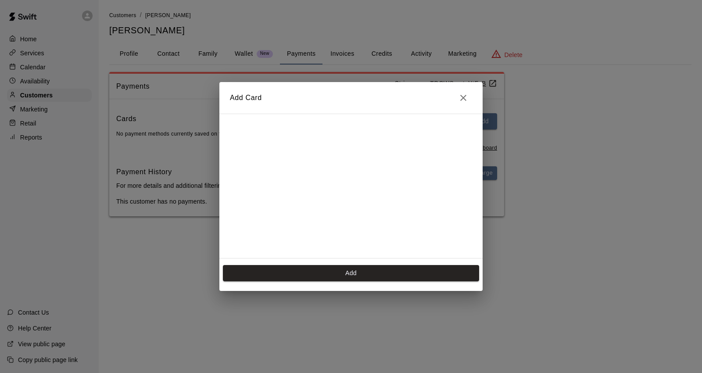
scroll to position [143, 0]
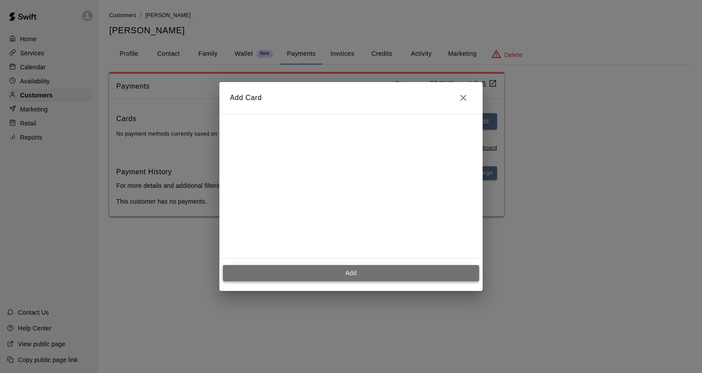
click at [364, 274] on button "Add" at bounding box center [351, 273] width 256 height 16
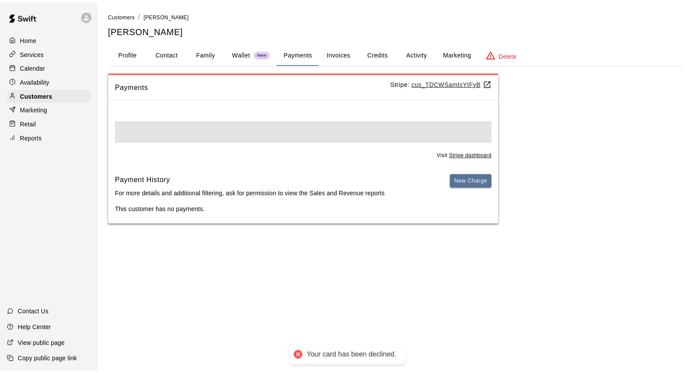
scroll to position [0, 0]
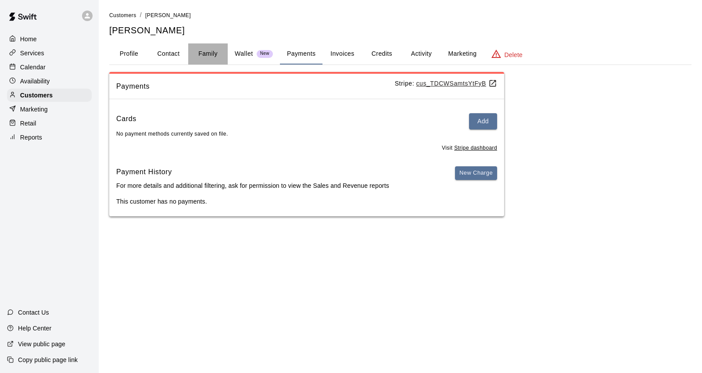
click at [202, 54] on button "Family" at bounding box center [207, 53] width 39 height 21
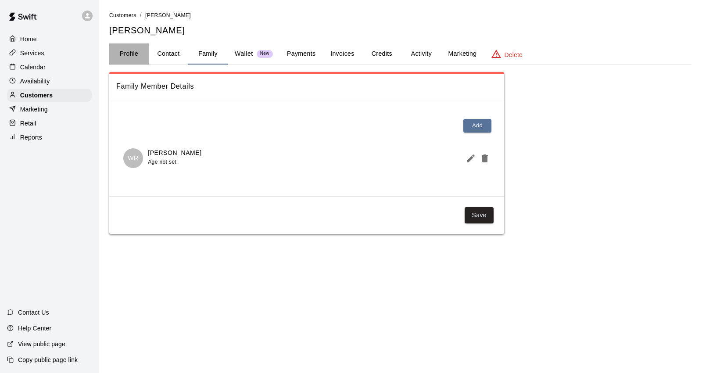
click at [124, 55] on button "Profile" at bounding box center [128, 53] width 39 height 21
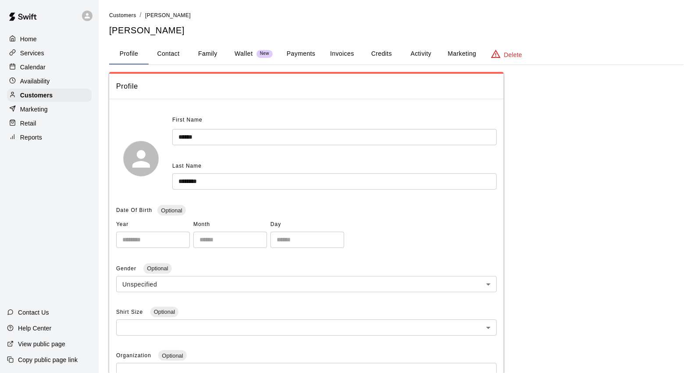
click at [32, 38] on p "Home" at bounding box center [28, 39] width 17 height 9
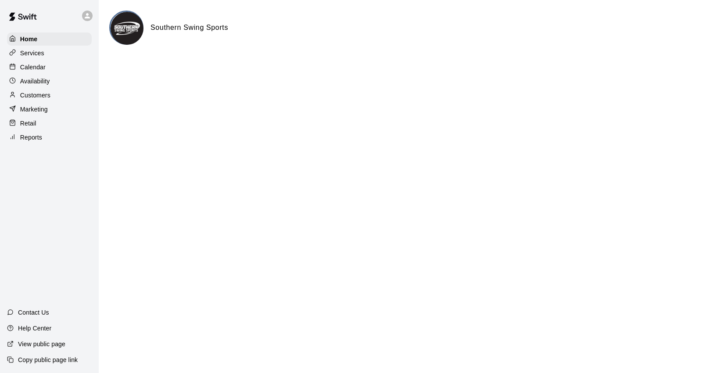
click at [27, 69] on p "Calendar" at bounding box center [32, 67] width 25 height 9
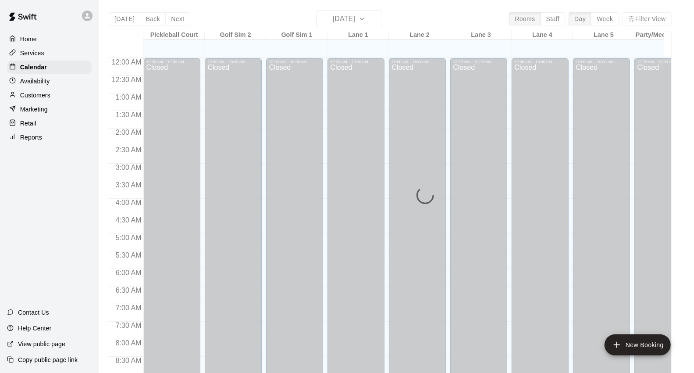
scroll to position [491, 0]
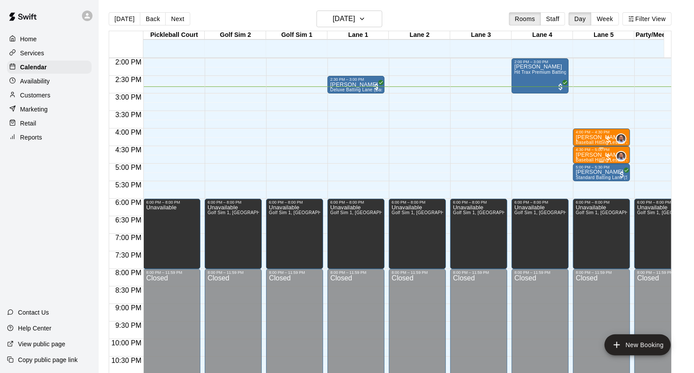
click at [579, 149] on div "4:30 PM – 5:00 PM" at bounding box center [602, 149] width 52 height 4
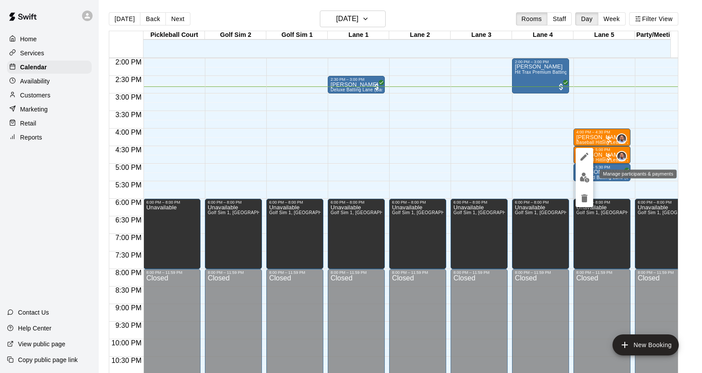
click at [580, 179] on img "edit" at bounding box center [584, 177] width 10 height 10
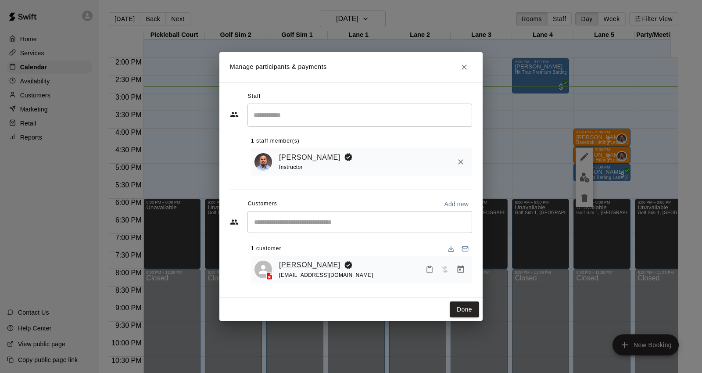
click at [308, 261] on link "[PERSON_NAME]" at bounding box center [309, 264] width 61 height 11
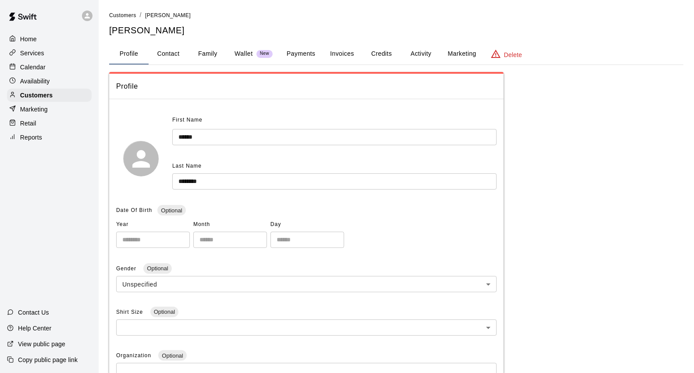
click at [207, 53] on button "Family" at bounding box center [207, 53] width 39 height 21
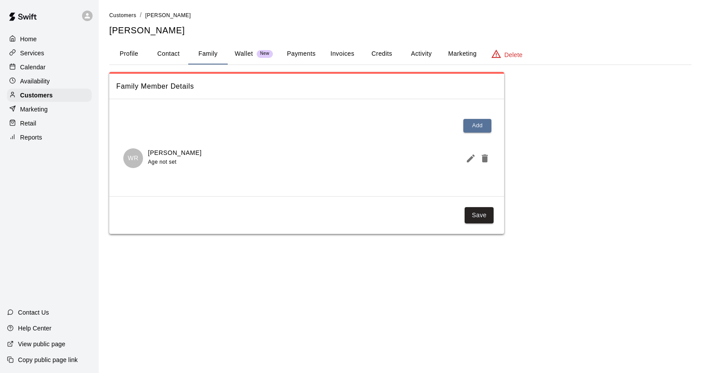
click at [127, 51] on button "Profile" at bounding box center [128, 53] width 39 height 21
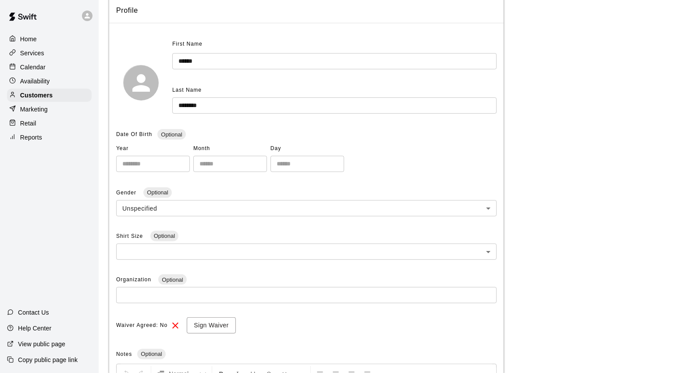
scroll to position [212, 0]
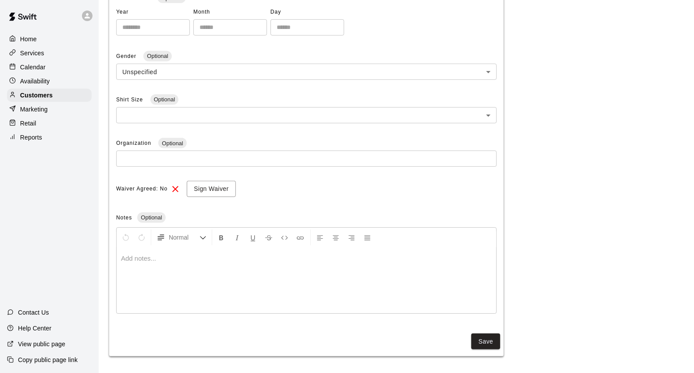
click at [215, 264] on div at bounding box center [307, 280] width 380 height 66
click at [163, 257] on p at bounding box center [306, 258] width 371 height 9
click at [148, 265] on div at bounding box center [307, 280] width 380 height 66
click at [137, 256] on p at bounding box center [306, 258] width 371 height 9
click at [137, 257] on p at bounding box center [306, 258] width 371 height 9
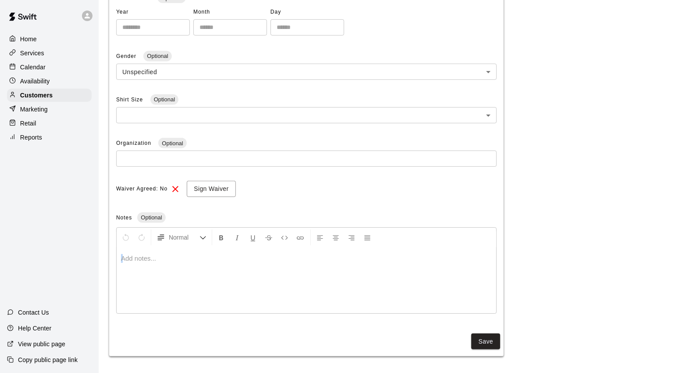
click at [137, 268] on div at bounding box center [307, 280] width 380 height 66
click at [291, 292] on div at bounding box center [307, 280] width 380 height 66
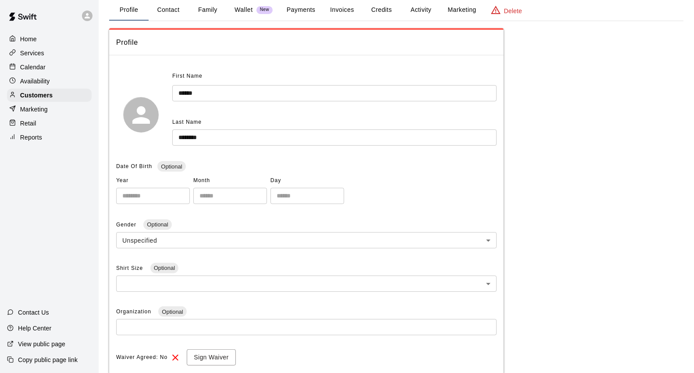
scroll to position [18, 0]
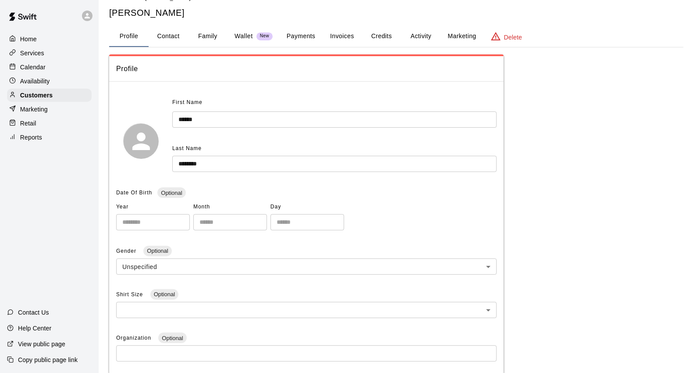
click at [33, 39] on p "Home" at bounding box center [28, 39] width 17 height 9
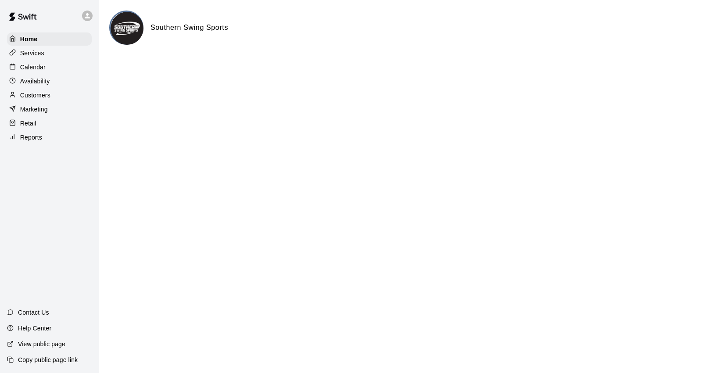
click at [38, 74] on div "Calendar" at bounding box center [49, 67] width 85 height 13
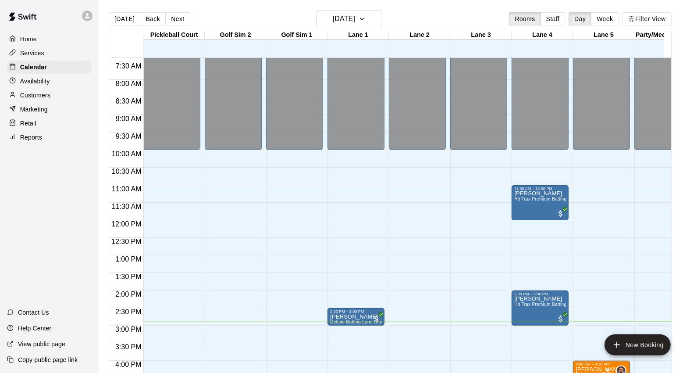
scroll to position [345, 0]
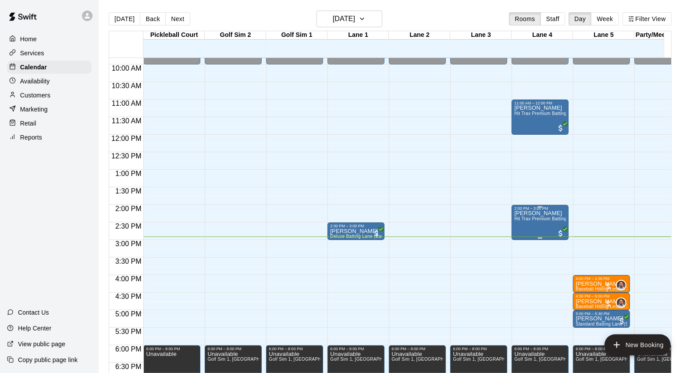
click at [536, 213] on p "[PERSON_NAME]" at bounding box center [541, 213] width 52 height 0
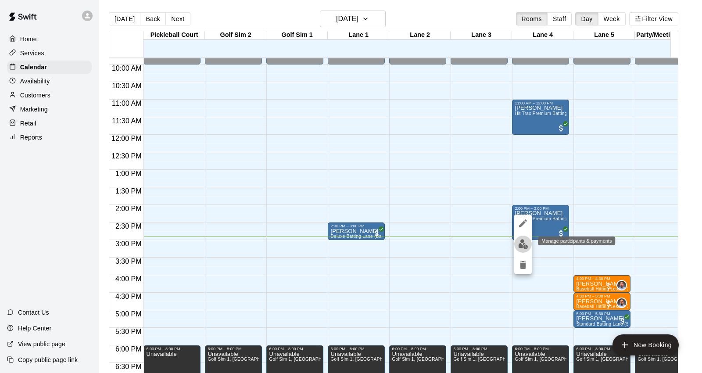
click at [522, 243] on img "edit" at bounding box center [523, 244] width 10 height 10
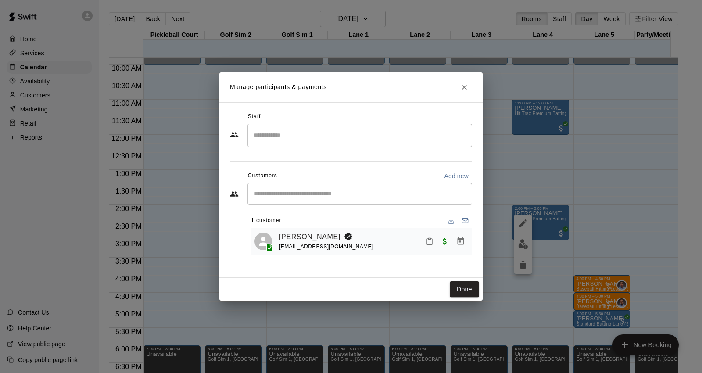
click at [310, 235] on link "[PERSON_NAME]" at bounding box center [309, 236] width 61 height 11
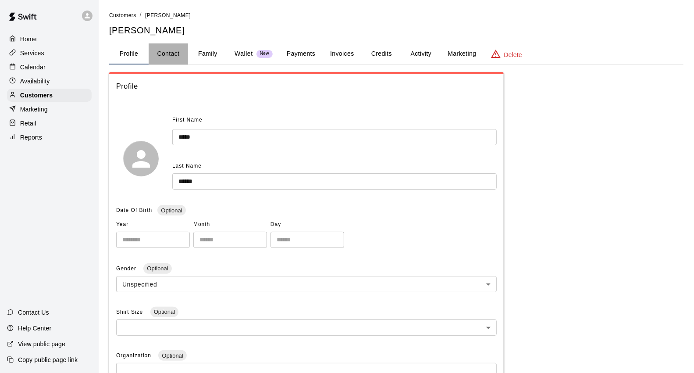
click at [177, 52] on button "Contact" at bounding box center [168, 53] width 39 height 21
select select "**"
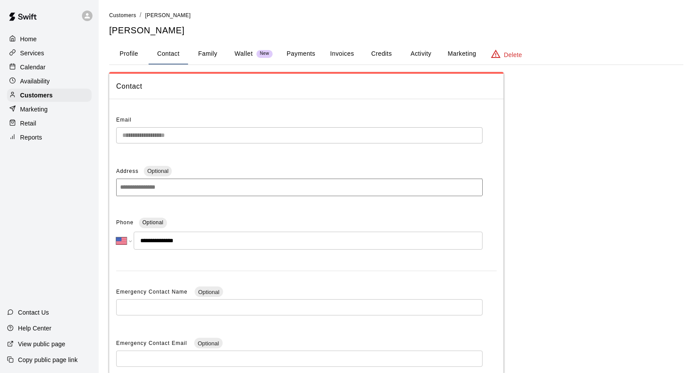
click at [208, 54] on button "Family" at bounding box center [207, 53] width 39 height 21
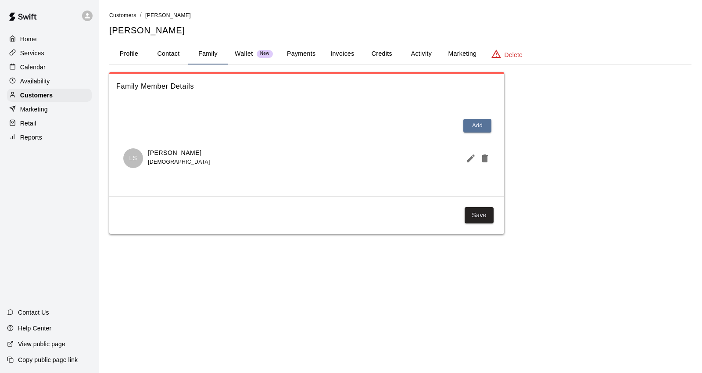
click at [260, 52] on span "New" at bounding box center [265, 54] width 16 height 6
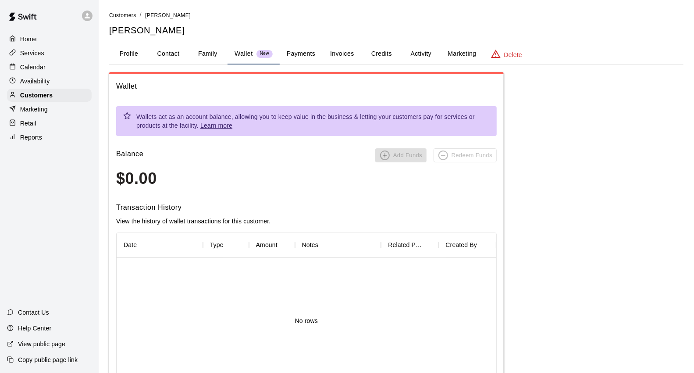
click at [299, 56] on button "Payments" at bounding box center [301, 53] width 43 height 21
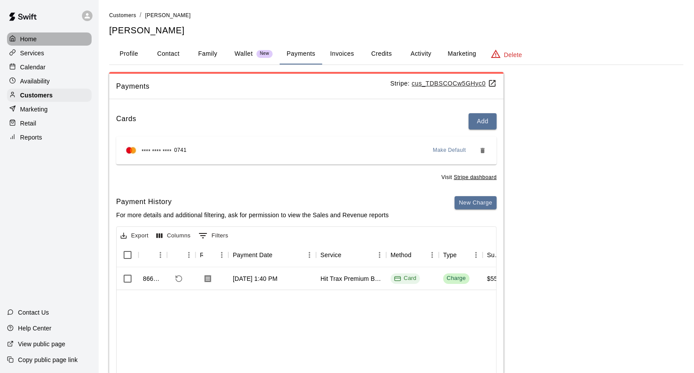
click at [32, 38] on p "Home" at bounding box center [28, 39] width 17 height 9
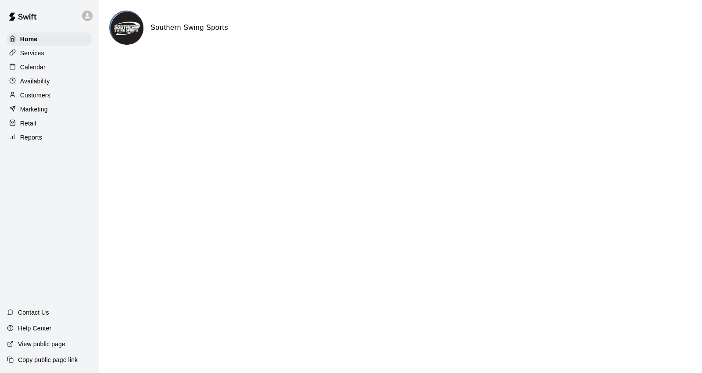
click at [44, 74] on div "Calendar" at bounding box center [49, 67] width 85 height 13
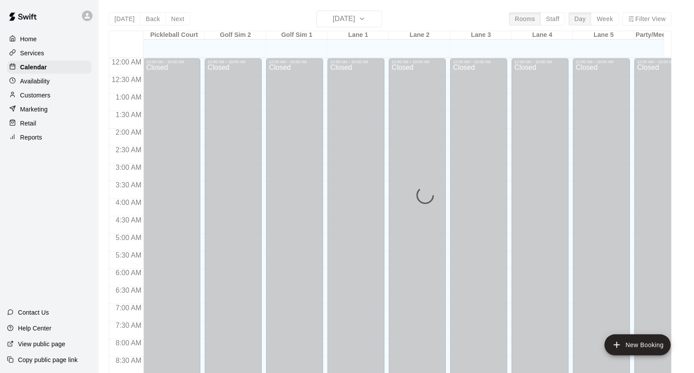
scroll to position [491, 0]
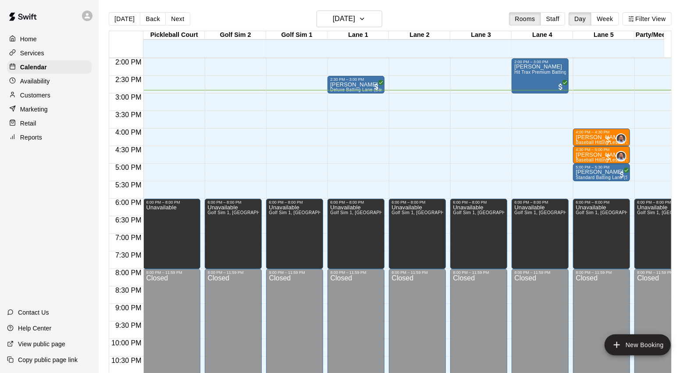
click at [33, 56] on p "Services" at bounding box center [32, 53] width 24 height 9
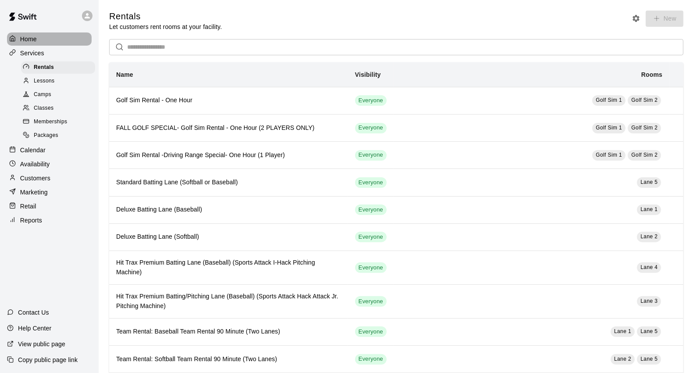
click at [28, 40] on p "Home" at bounding box center [28, 39] width 17 height 9
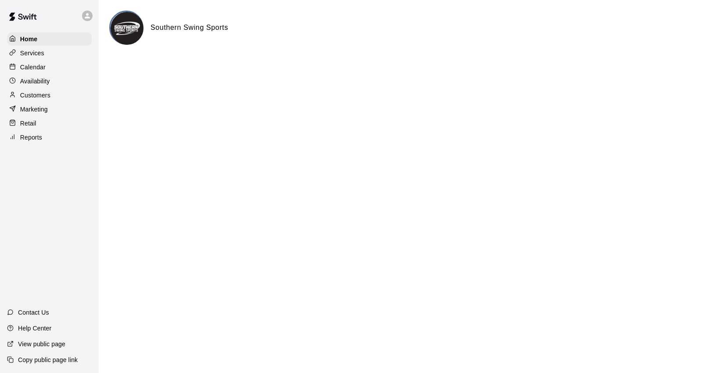
click at [38, 64] on div "Calendar" at bounding box center [49, 67] width 85 height 13
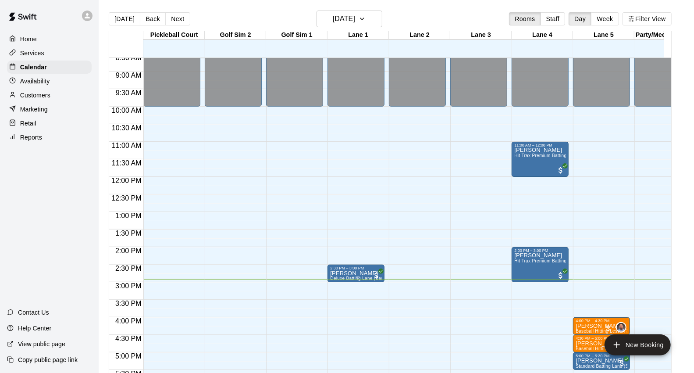
scroll to position [296, 0]
